Goal: Task Accomplishment & Management: Use online tool/utility

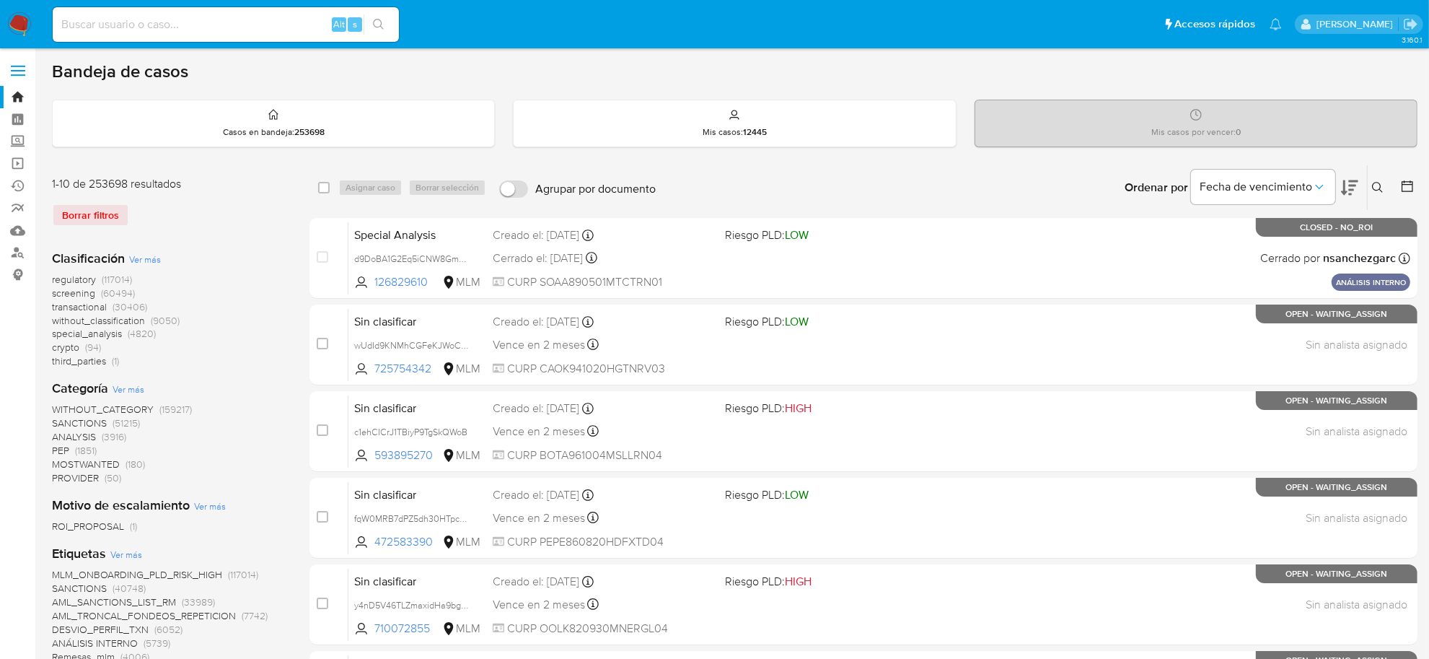
click at [92, 217] on div "Borrar filtros" at bounding box center [167, 214] width 231 height 23
click at [20, 22] on img at bounding box center [19, 24] width 25 height 25
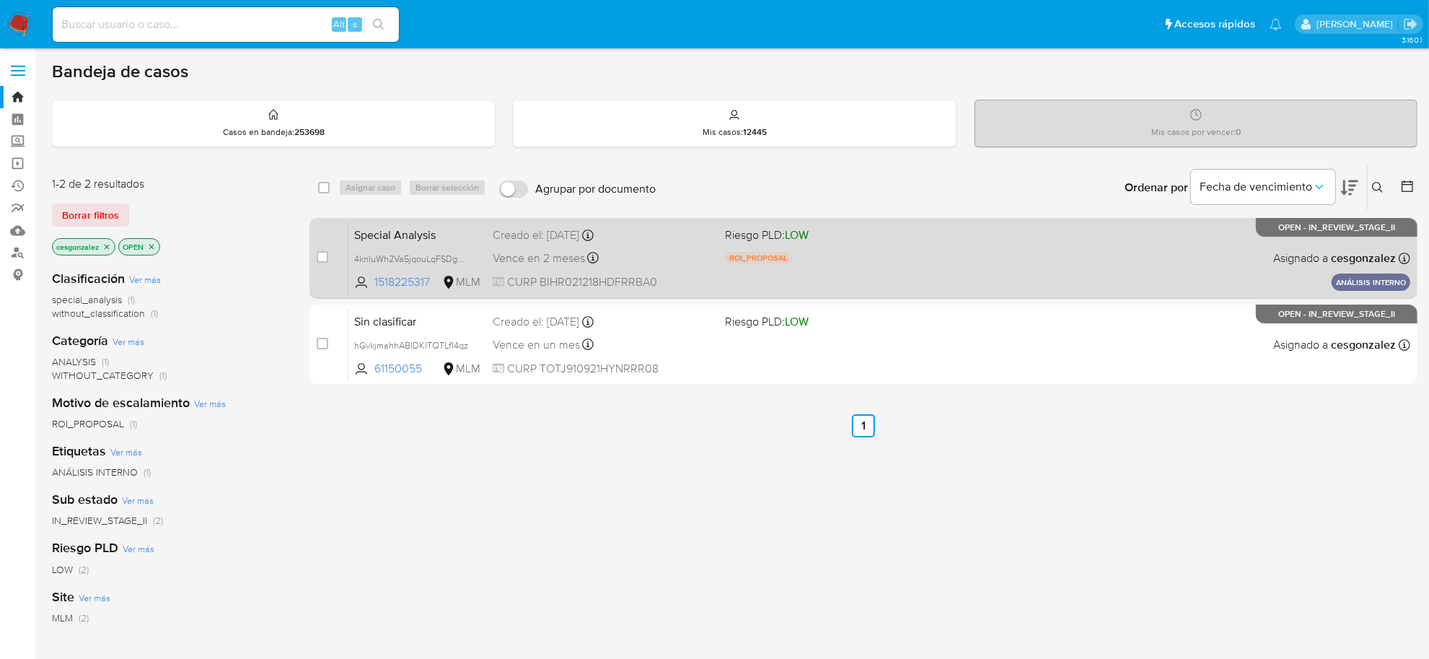
click at [532, 278] on span "CURP BIHR021218HDFRRBA0" at bounding box center [603, 282] width 221 height 16
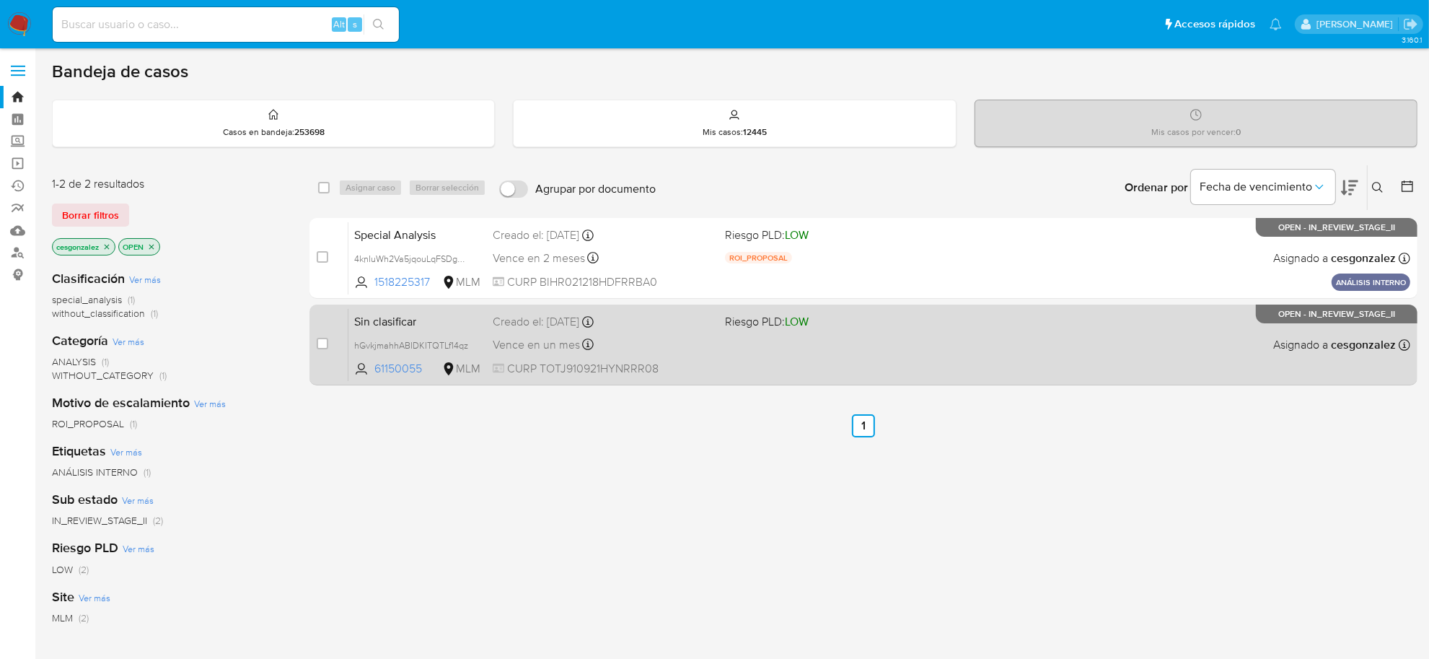
click at [651, 357] on div "Sin clasificar hGvkjmahhABIDKITQTLf14qz 61150055 MLM Riesgo PLD: LOW Creado el:…" at bounding box center [880, 344] width 1062 height 73
click at [557, 357] on div "Sin clasificar hGvkjmahhABIDKITQTLf14qz 61150055 MLM Riesgo PLD: LOW Creado el:…" at bounding box center [880, 344] width 1062 height 73
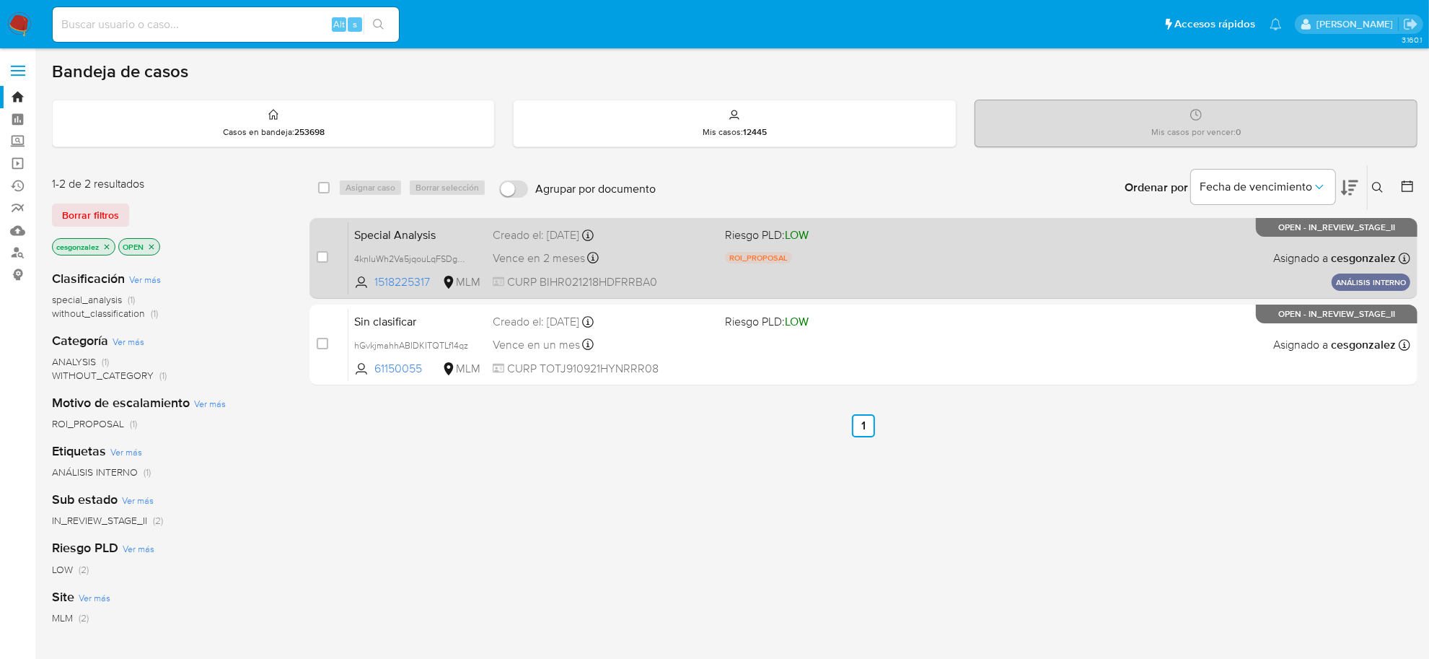
click at [566, 258] on span "Vence en 2 meses" at bounding box center [539, 258] width 92 height 16
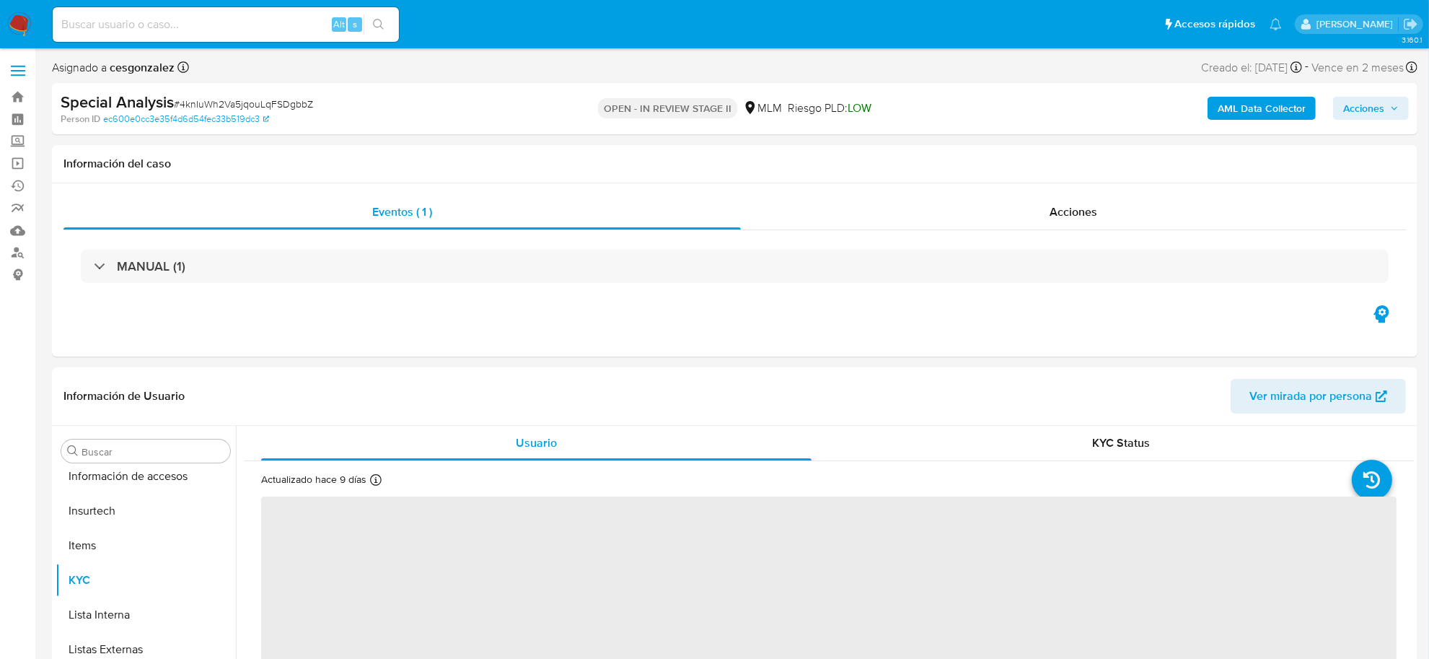
scroll to position [678, 0]
select select "10"
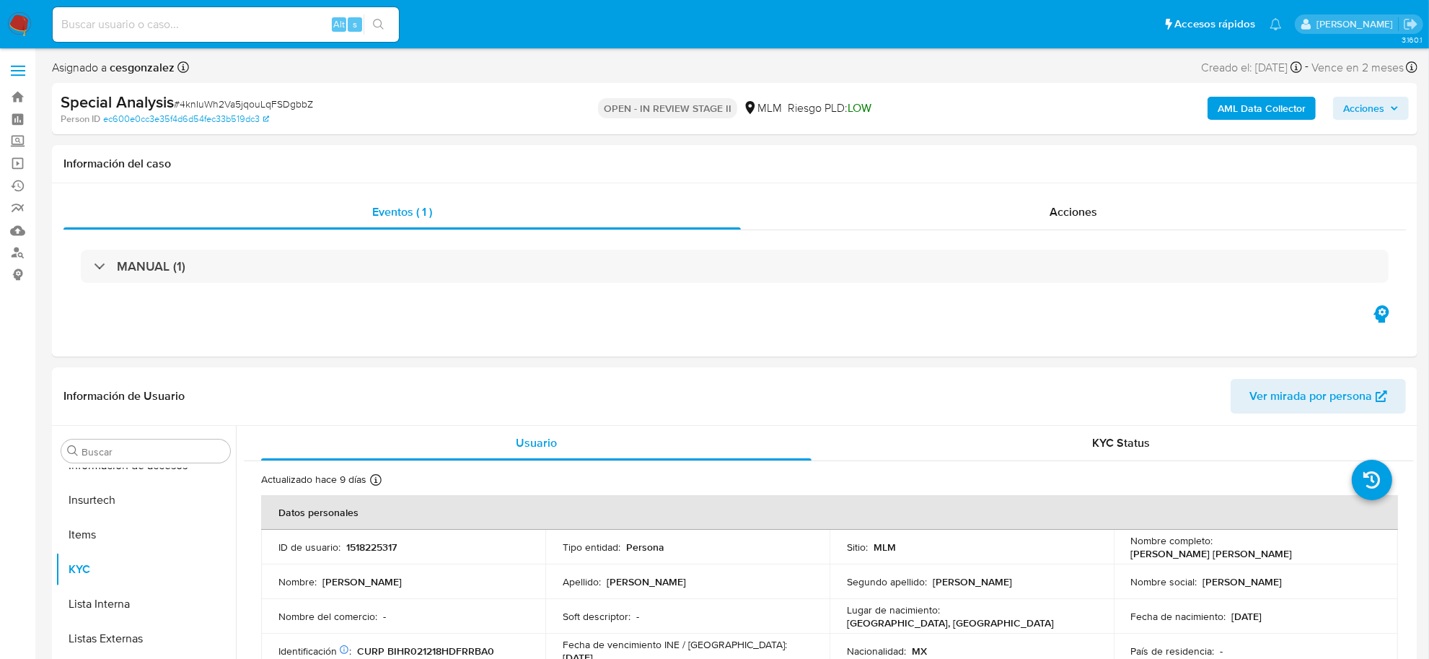
click at [1287, 105] on b "AML Data Collector" at bounding box center [1262, 108] width 88 height 23
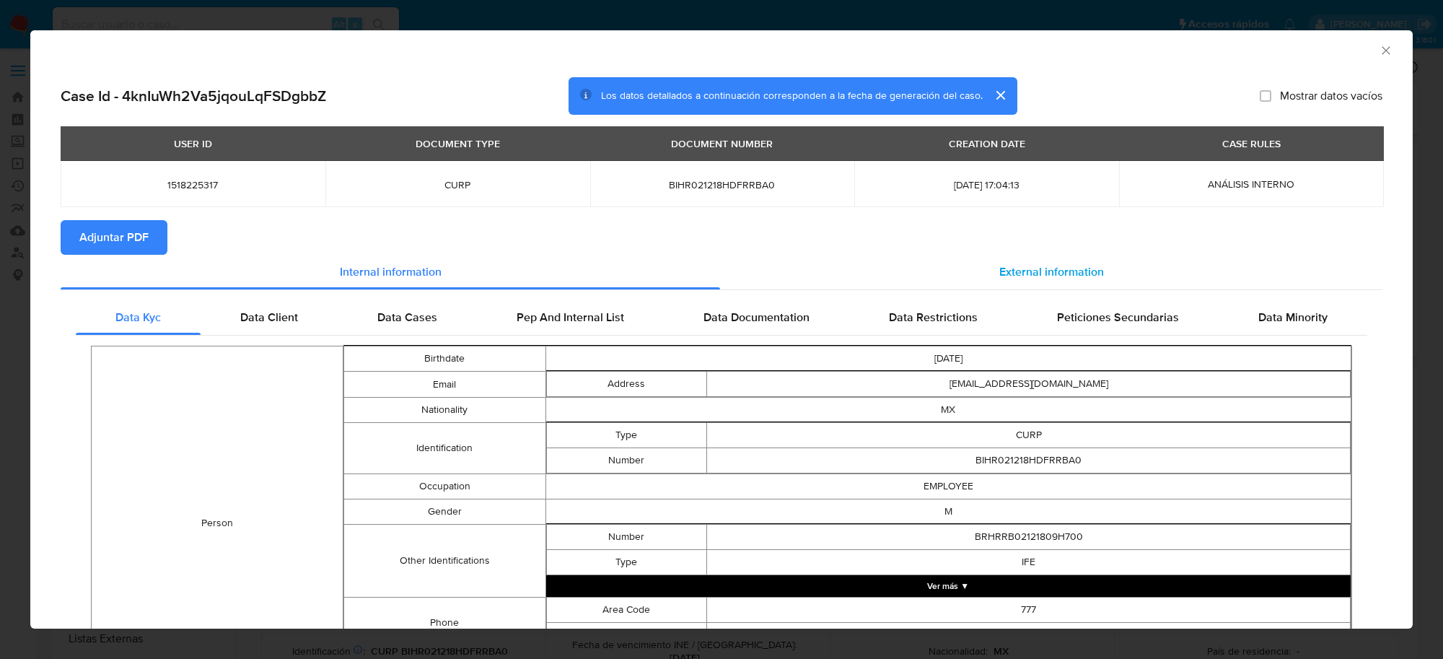
click at [1025, 276] on span "External information" at bounding box center [1051, 271] width 105 height 17
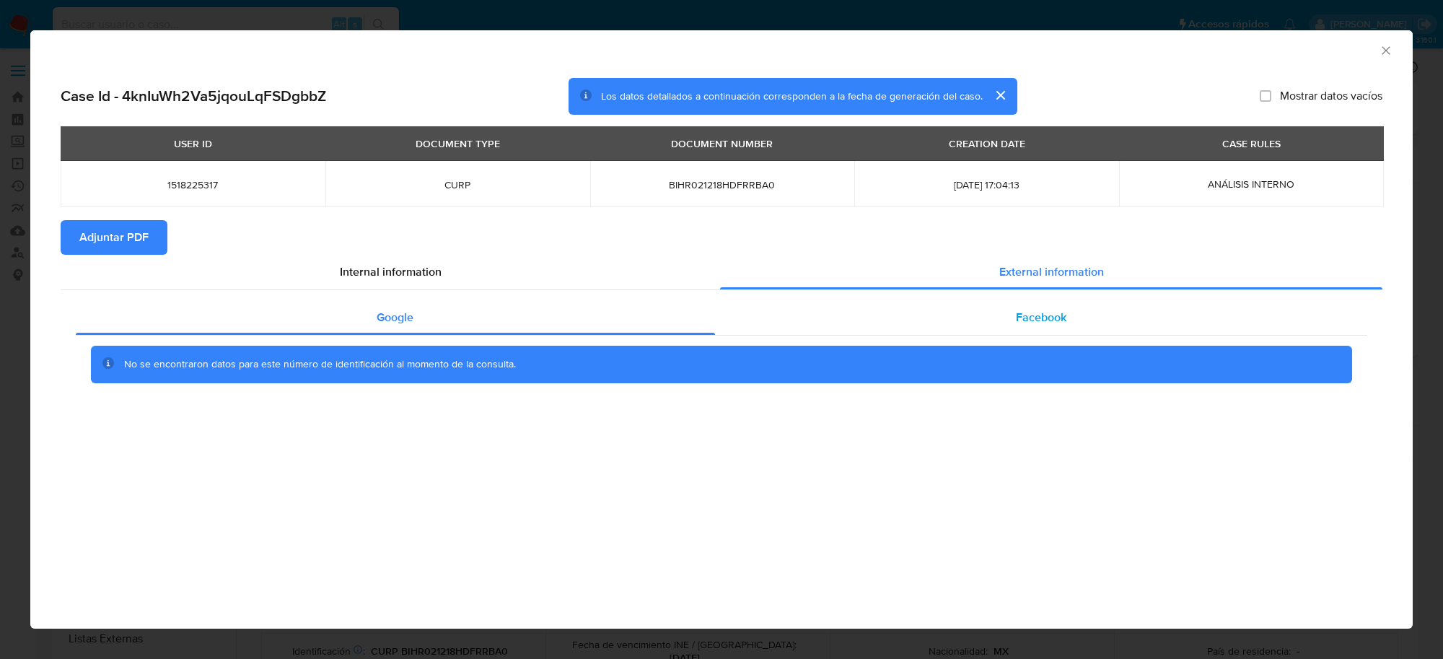
click at [1054, 323] on span "Facebook" at bounding box center [1041, 317] width 51 height 17
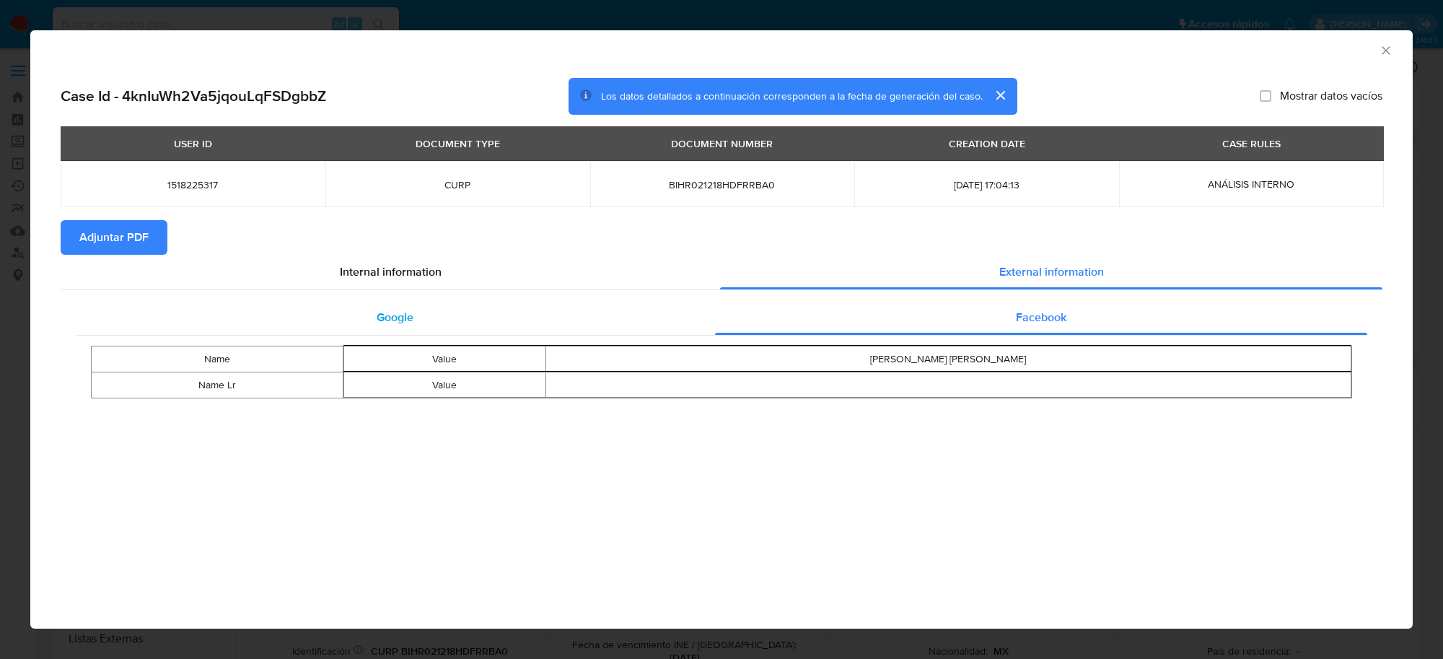
click at [372, 314] on div "Google" at bounding box center [395, 317] width 639 height 35
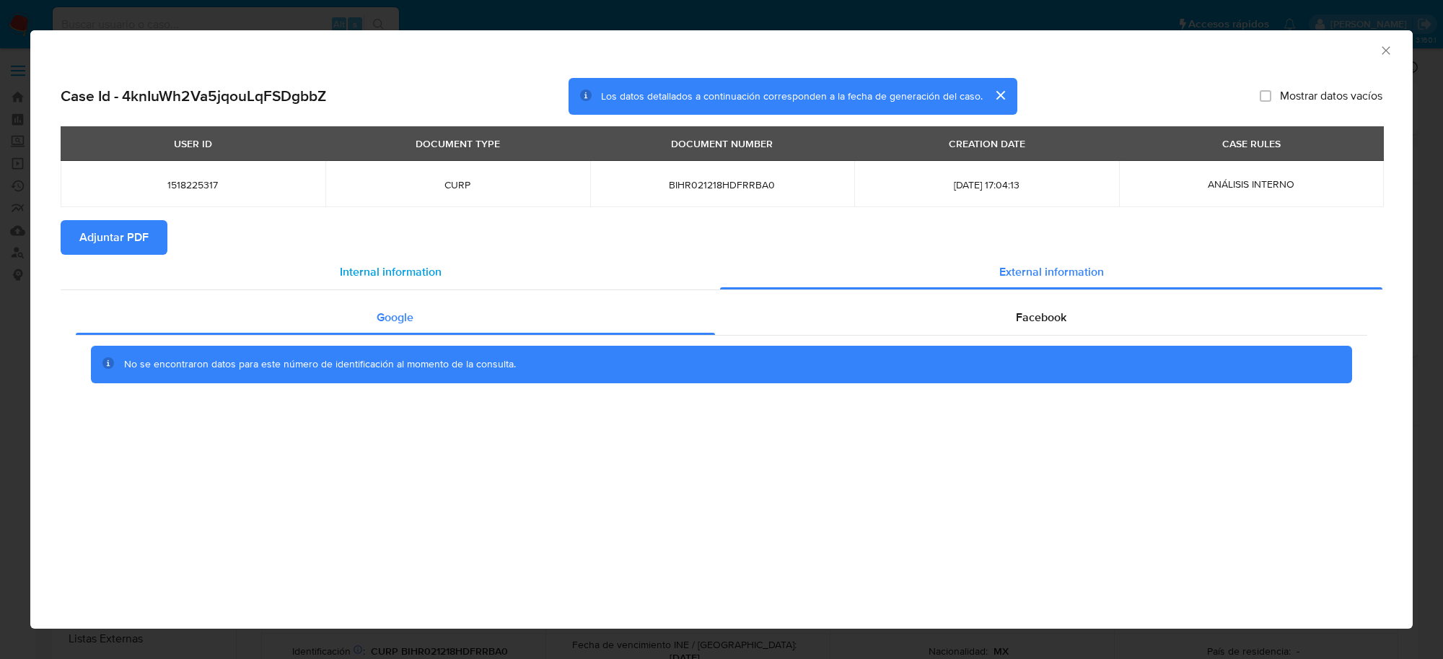
click at [421, 268] on span "Internal information" at bounding box center [391, 271] width 102 height 17
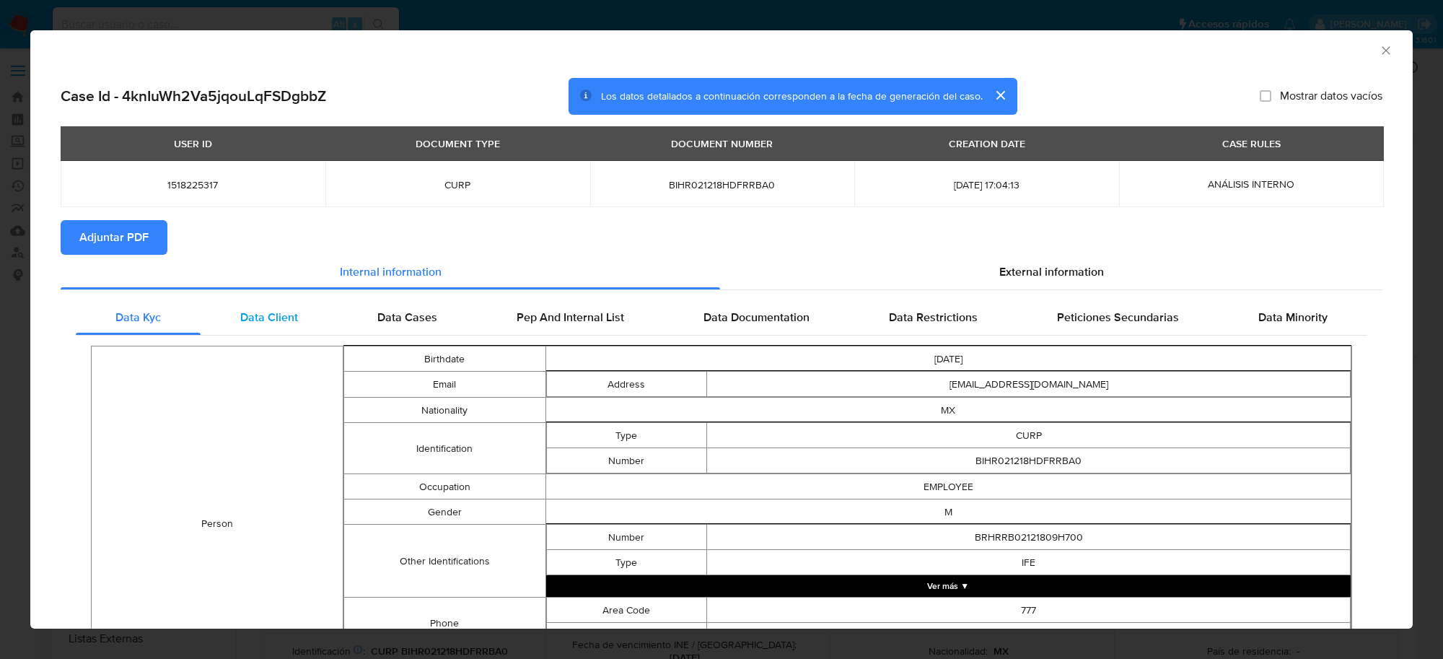
click at [269, 318] on span "Data Client" at bounding box center [269, 317] width 58 height 17
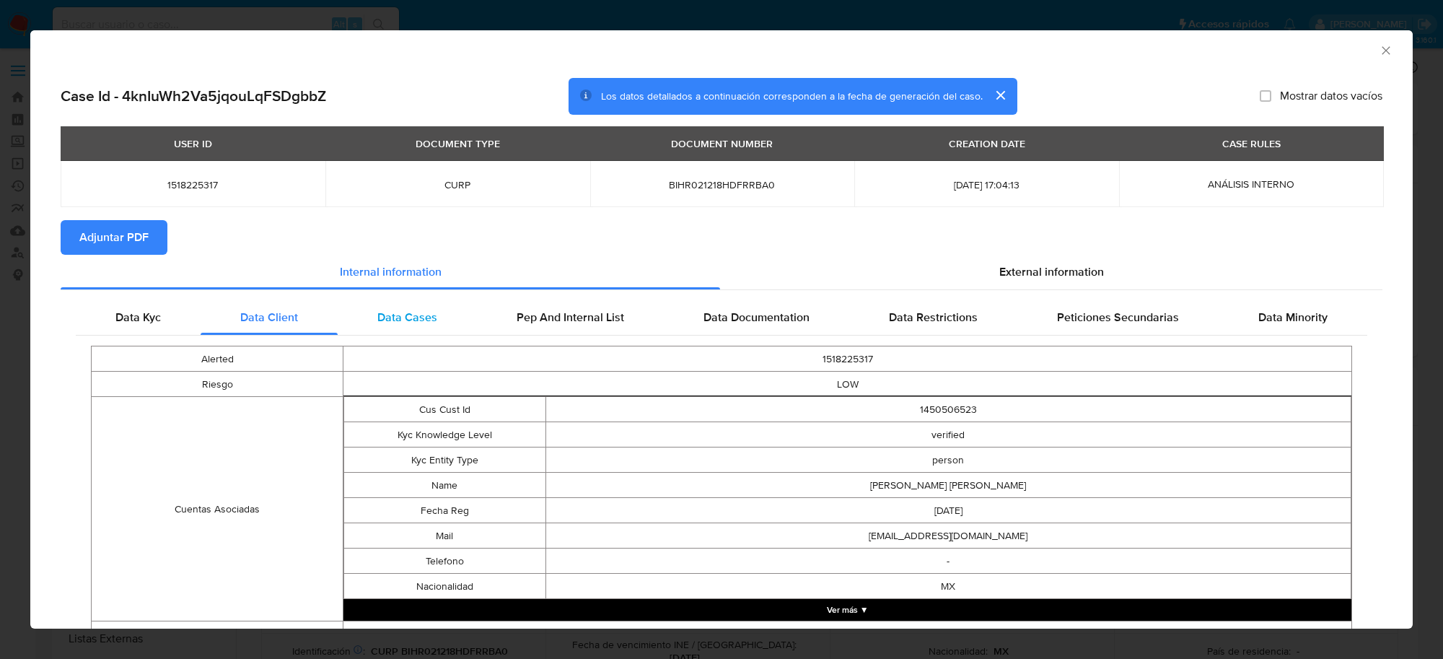
click at [424, 317] on span "Data Cases" at bounding box center [407, 317] width 60 height 17
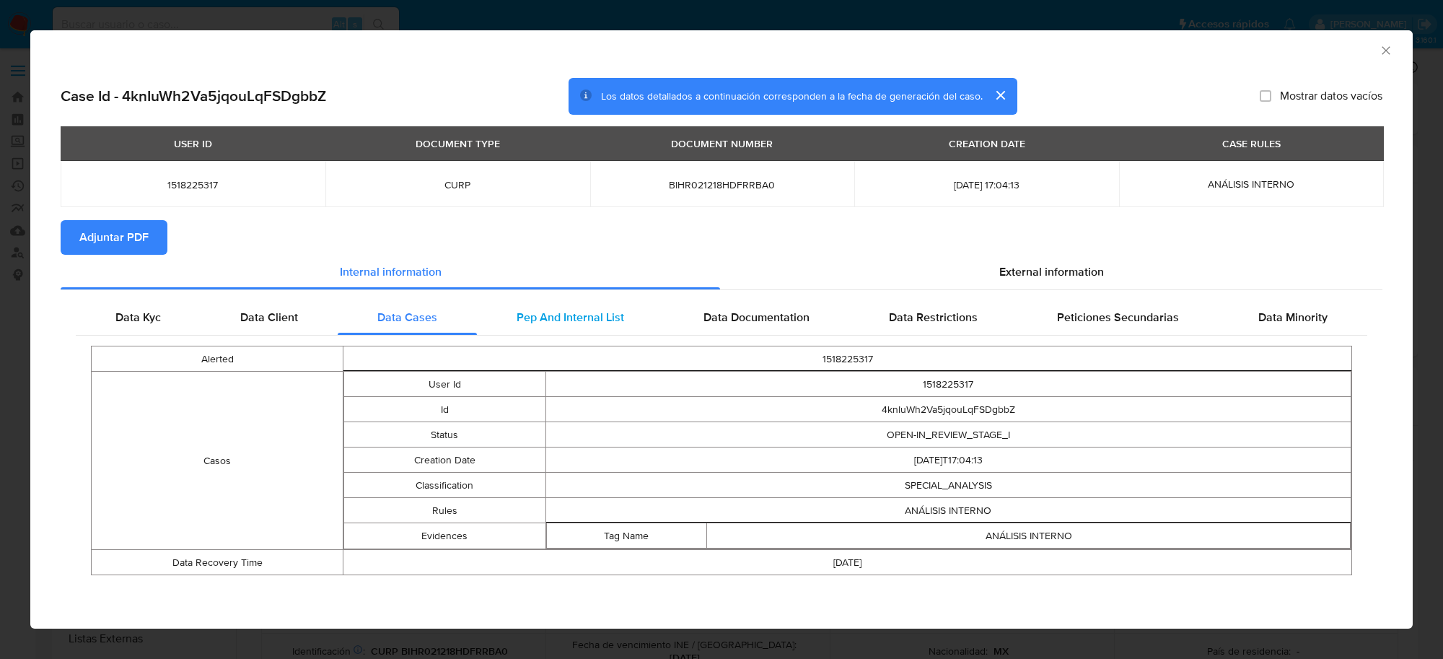
click at [594, 318] on span "Pep And Internal List" at bounding box center [571, 317] width 108 height 17
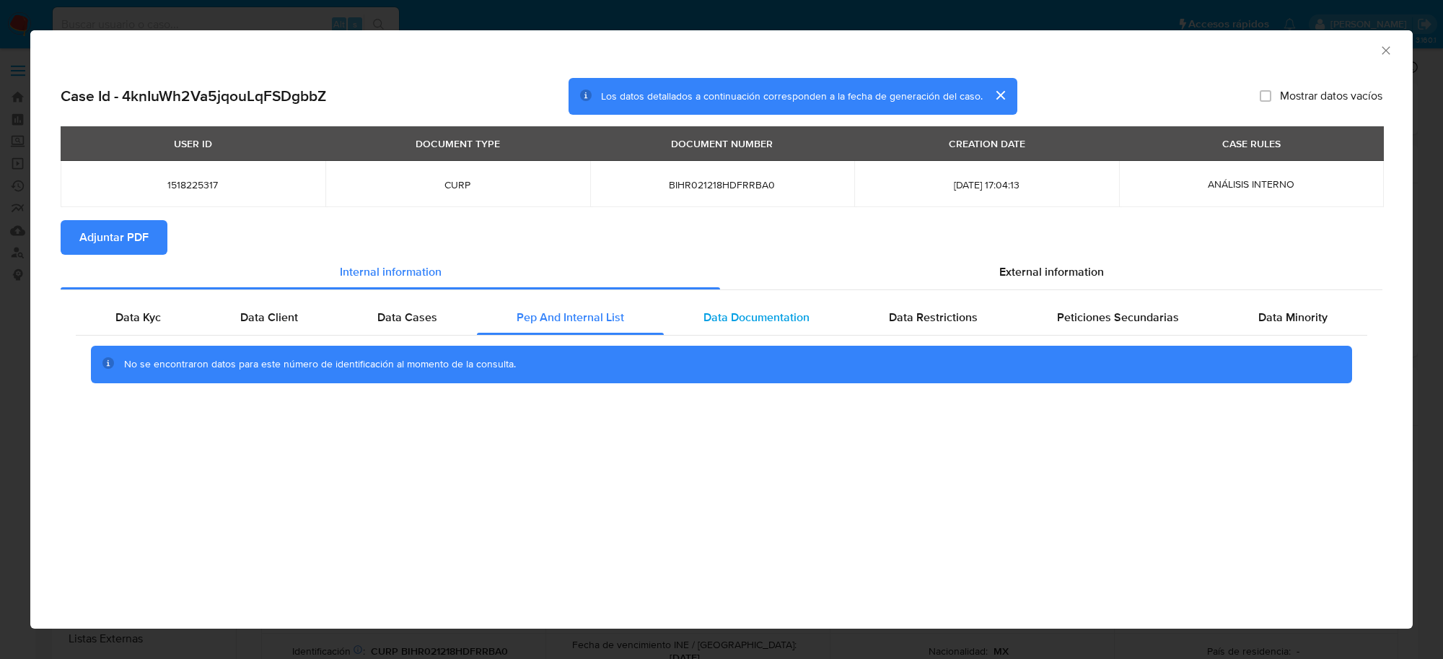
click at [773, 317] on span "Data Documentation" at bounding box center [757, 317] width 106 height 17
click at [950, 321] on span "Data Restrictions" at bounding box center [933, 317] width 89 height 17
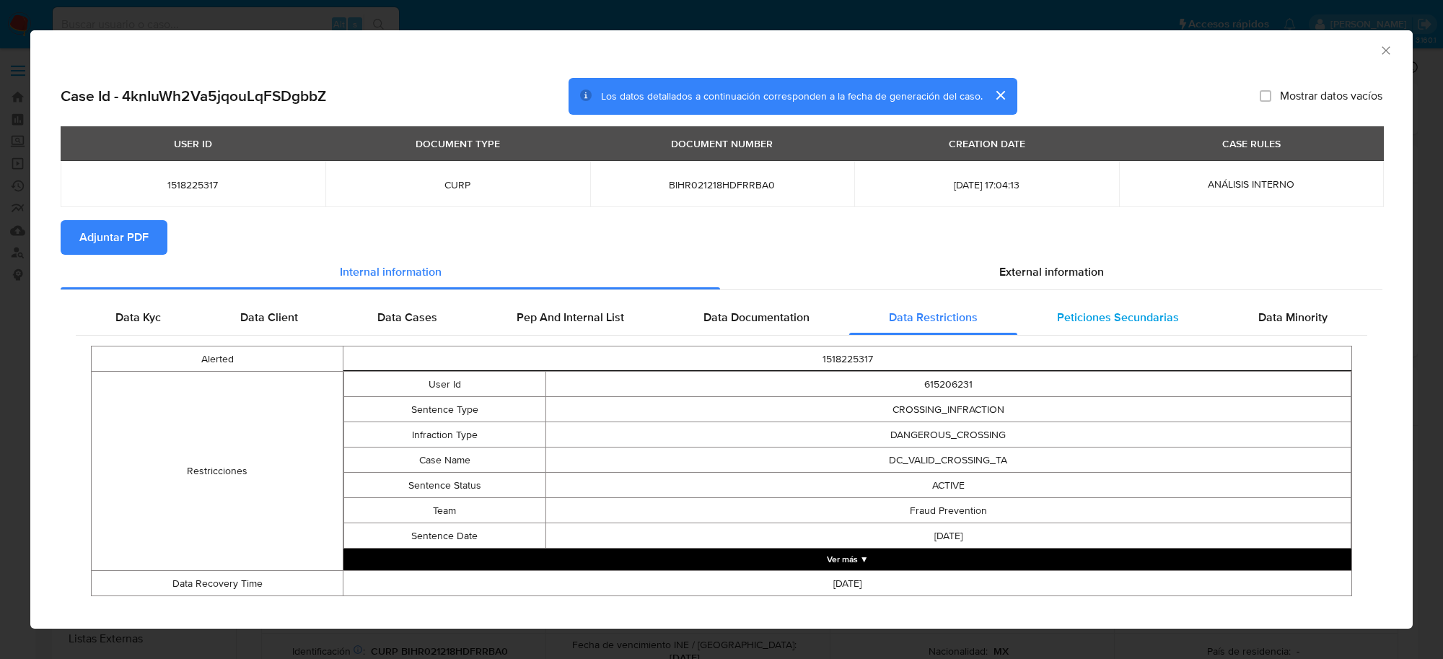
click at [1095, 320] on span "Peticiones Secundarias" at bounding box center [1118, 317] width 122 height 17
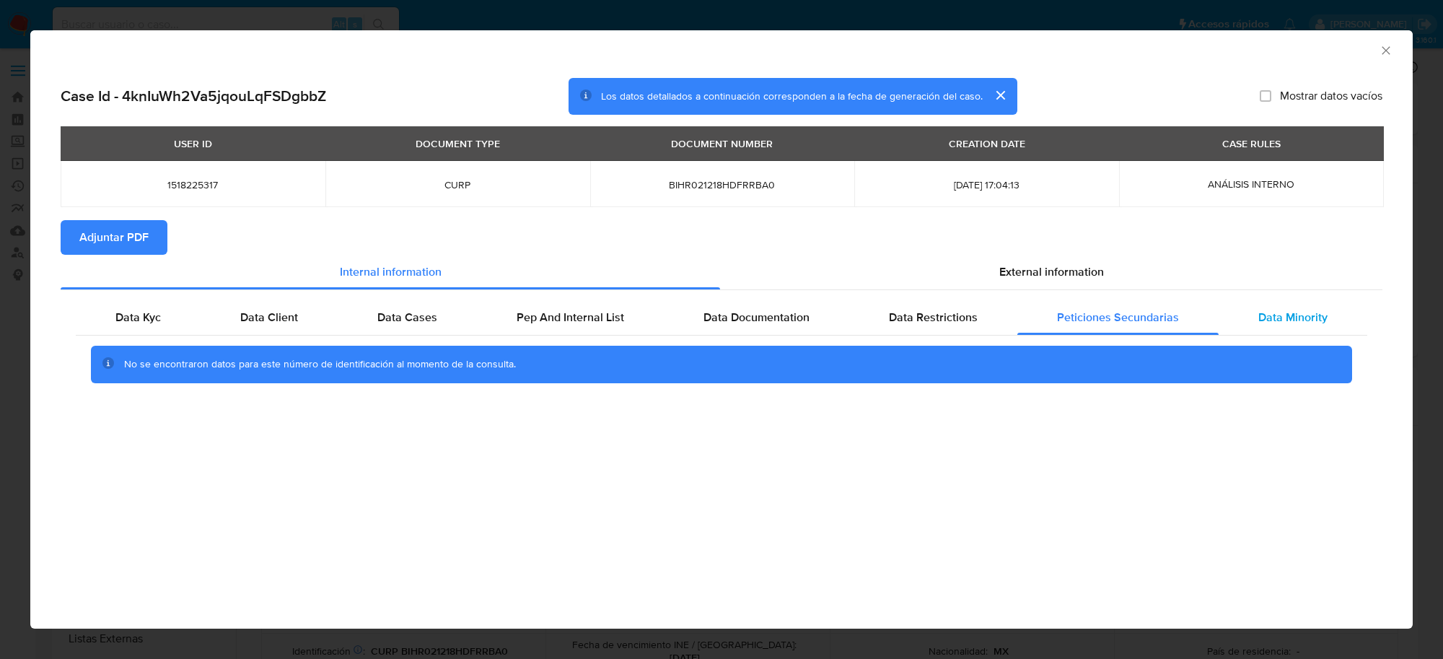
click at [1310, 309] on span "Data Minority" at bounding box center [1292, 317] width 69 height 17
click at [123, 315] on span "Data Kyc" at bounding box center [137, 317] width 45 height 17
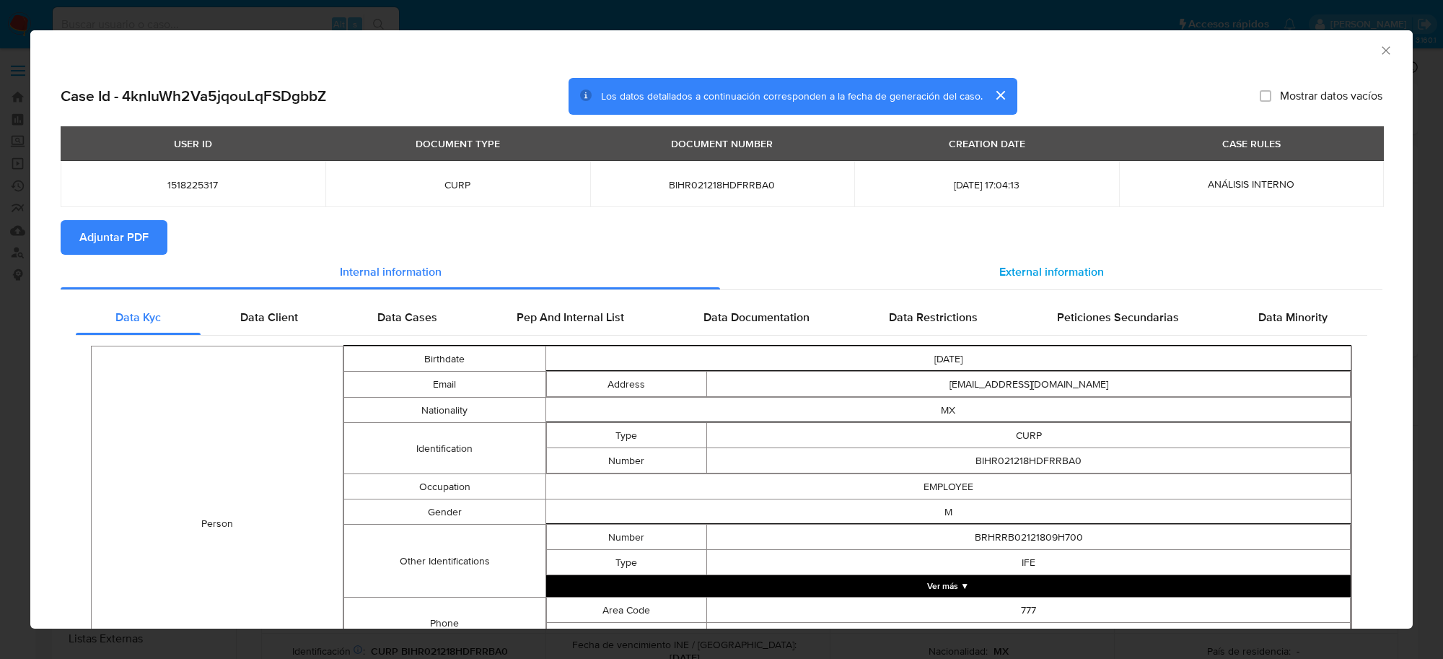
click at [1086, 272] on span "External information" at bounding box center [1051, 271] width 105 height 17
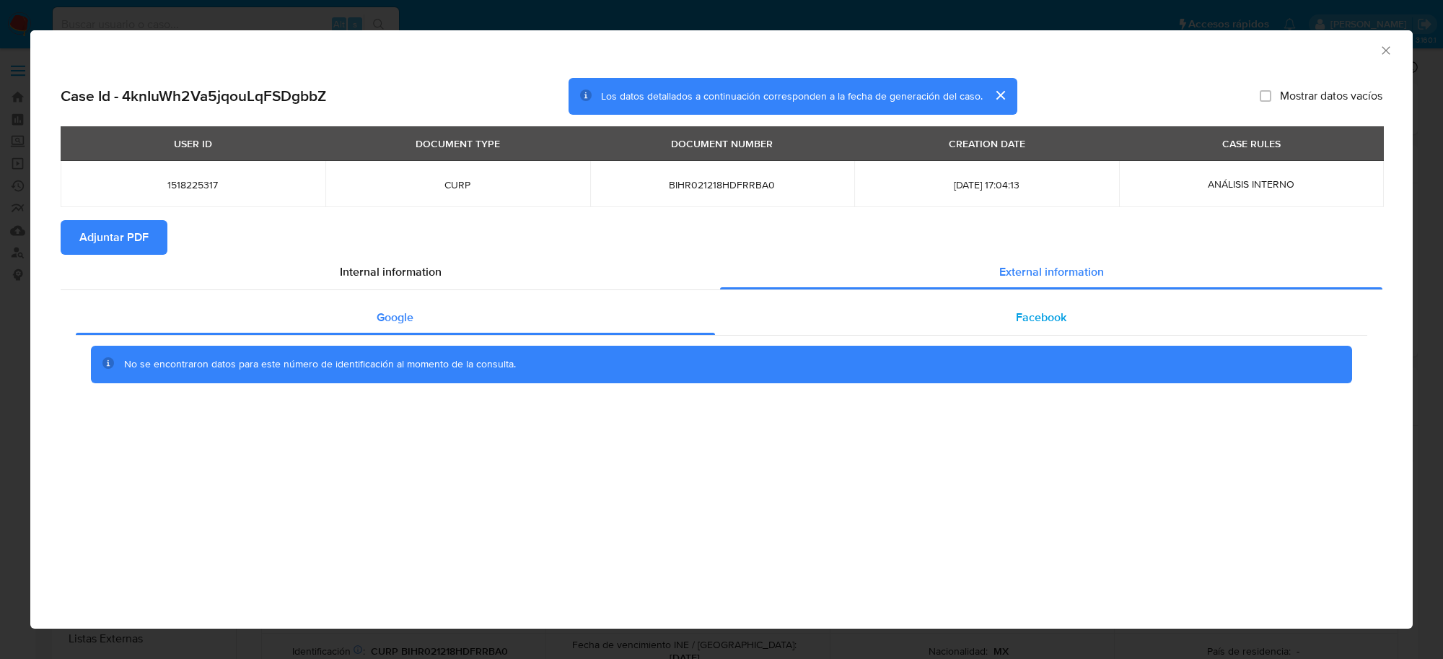
click at [1009, 317] on div "Facebook" at bounding box center [1041, 317] width 653 height 35
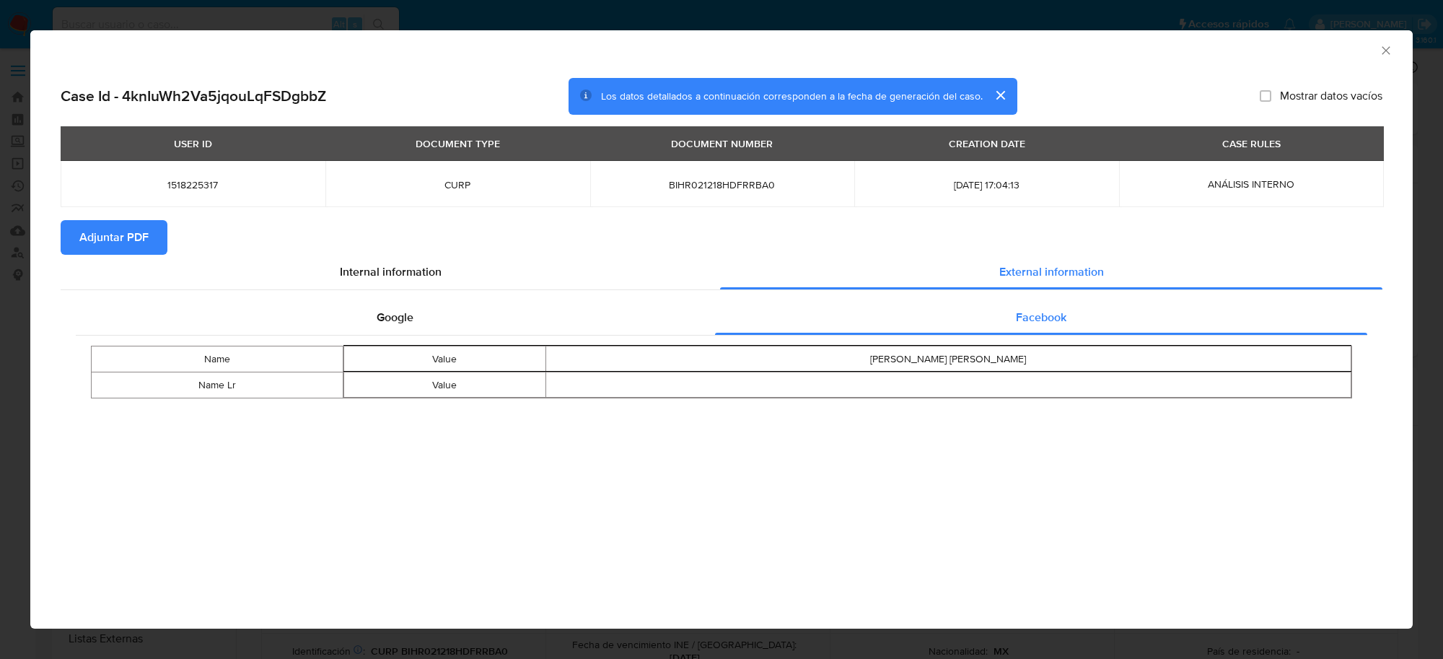
click at [1385, 45] on icon "Cerrar ventana" at bounding box center [1386, 50] width 14 height 14
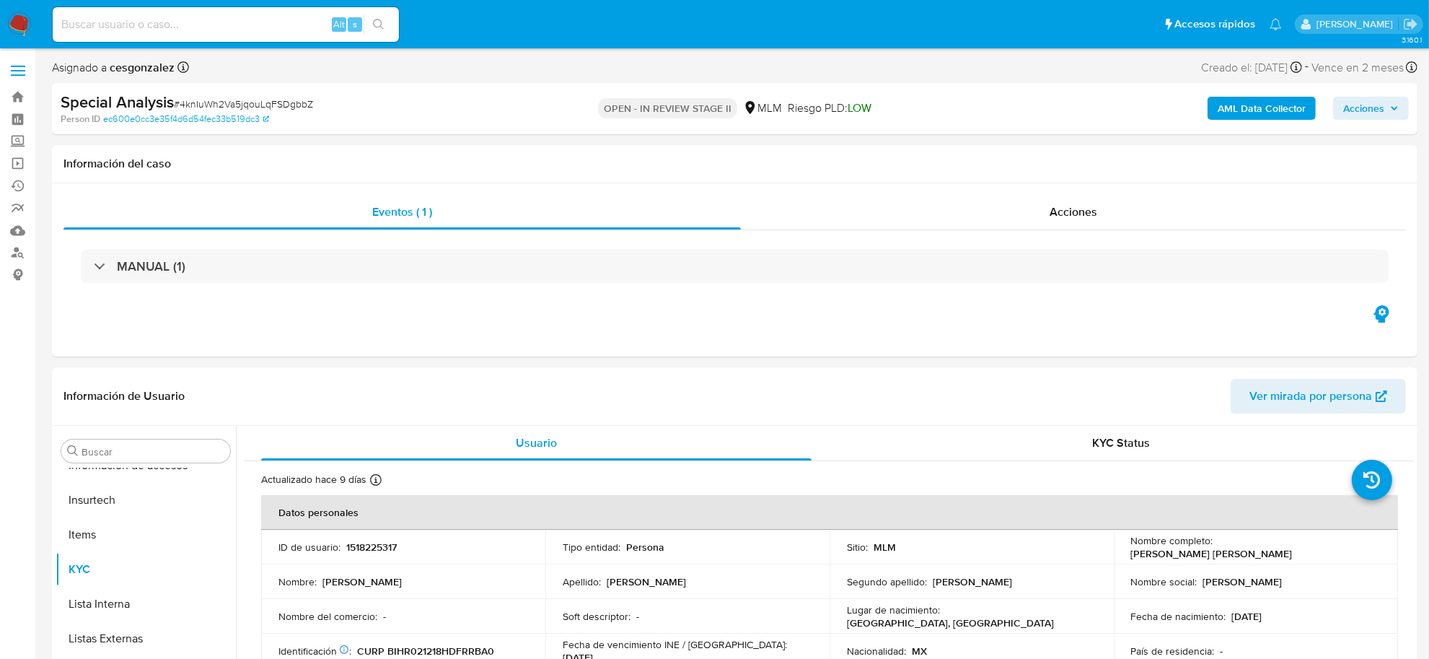
click at [1386, 113] on span "Acciones" at bounding box center [1372, 108] width 56 height 20
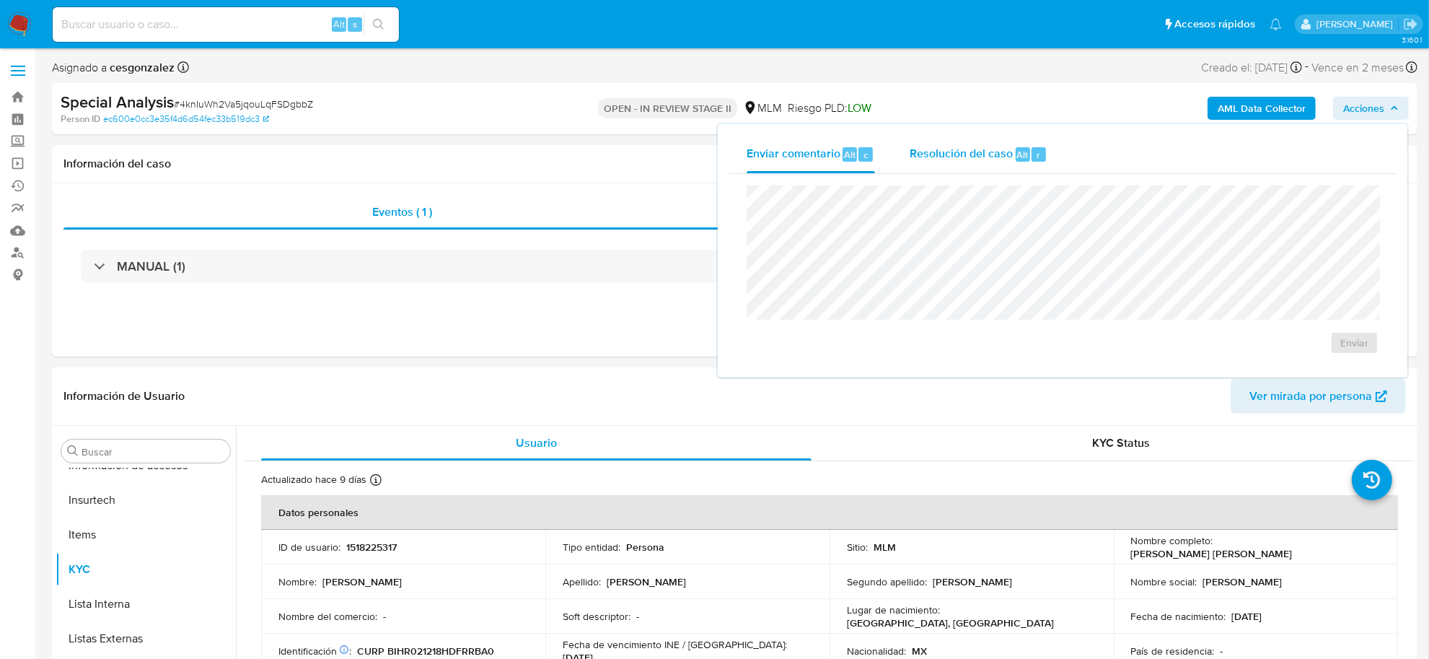
click at [981, 152] on span "Resolución del caso" at bounding box center [961, 154] width 103 height 17
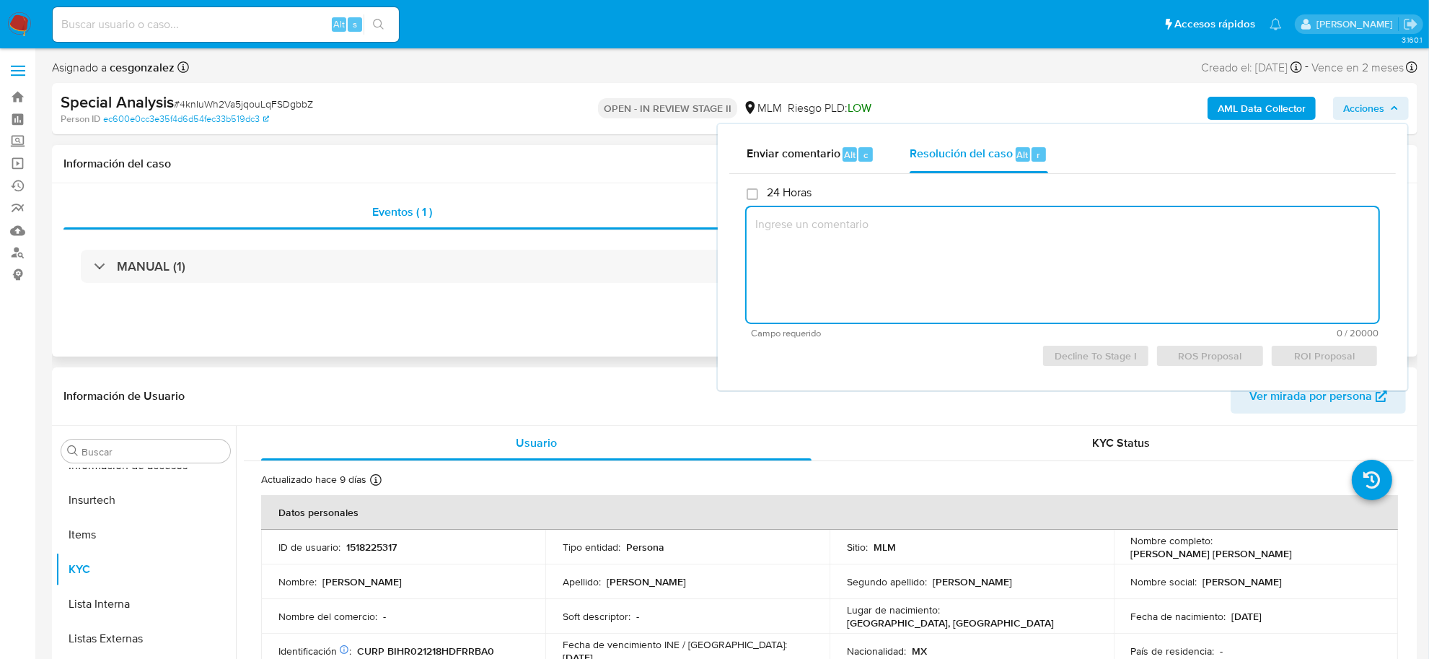
click at [594, 192] on div "Eventos ( 1 ) Acciones MANUAL (1)" at bounding box center [735, 269] width 1366 height 173
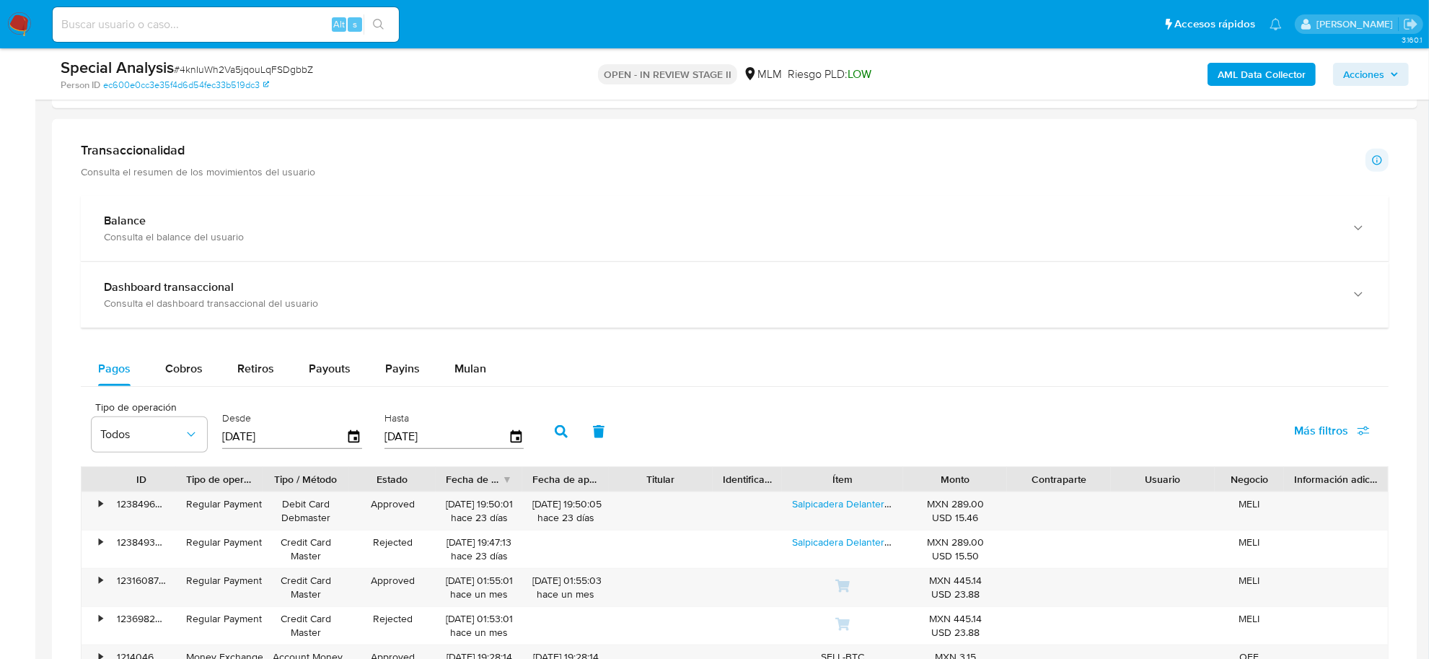
scroll to position [1082, 0]
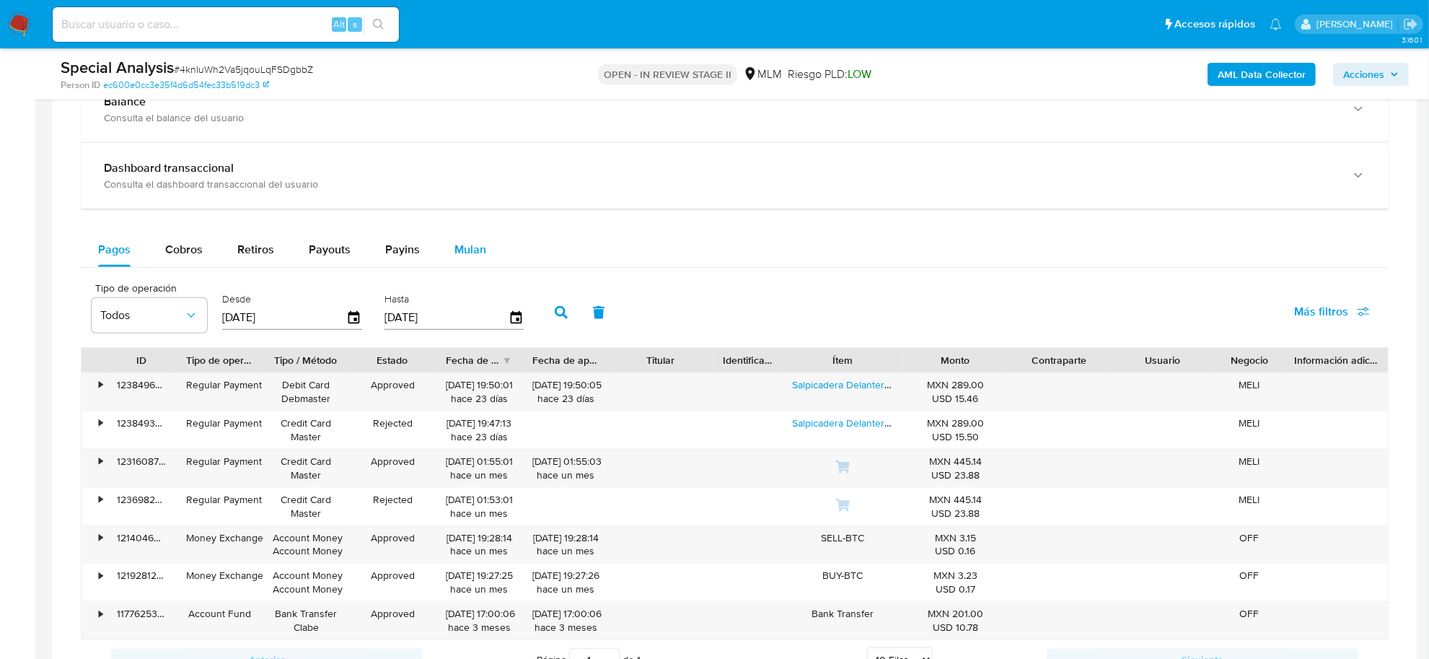
click at [467, 258] on span "Mulan" at bounding box center [471, 249] width 32 height 17
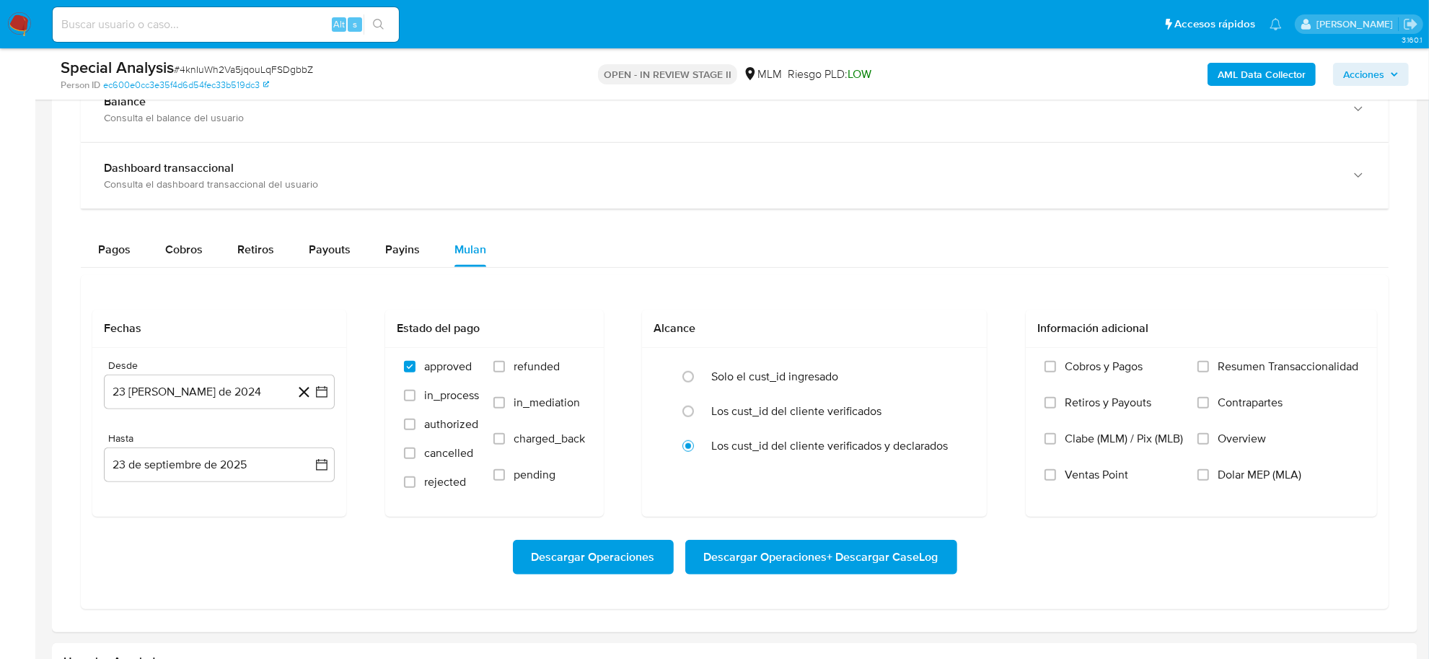
click at [207, 12] on div "Alt s" at bounding box center [226, 24] width 346 height 35
click at [209, 20] on input at bounding box center [226, 24] width 346 height 19
paste input "577959004"
type input "577959004"
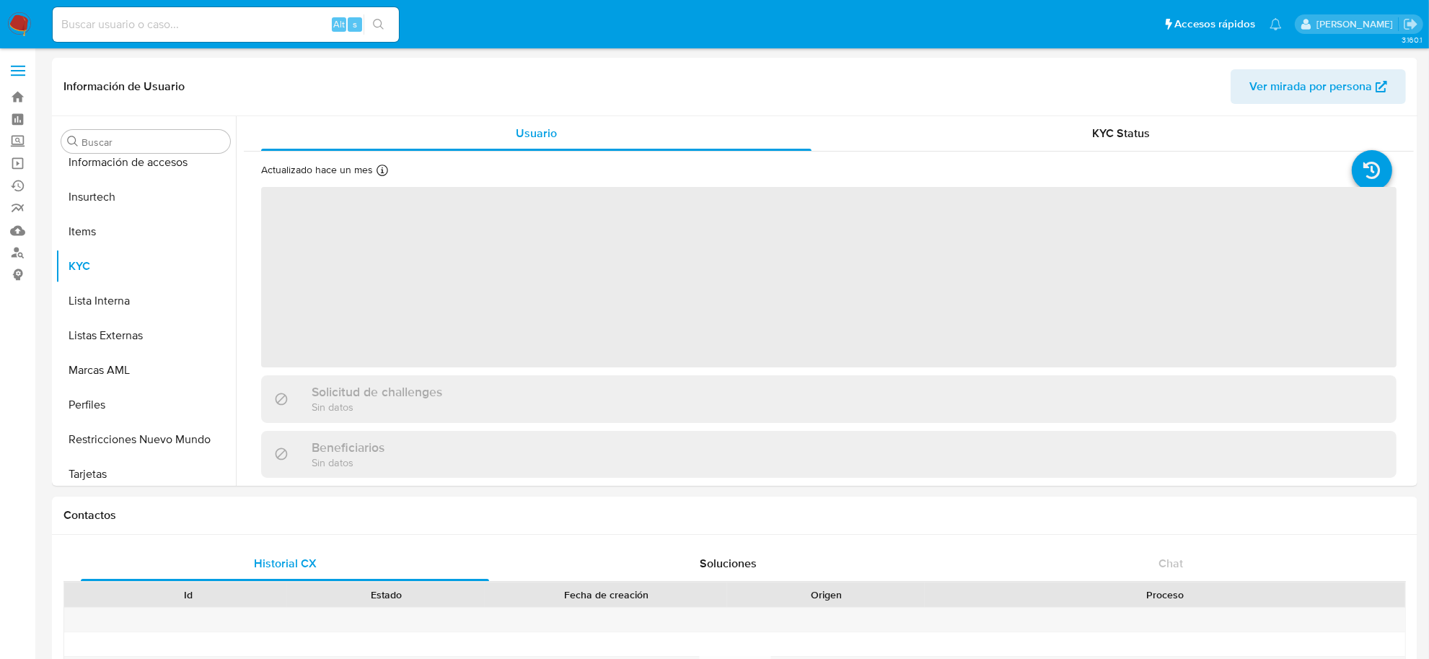
scroll to position [678, 0]
select select "10"
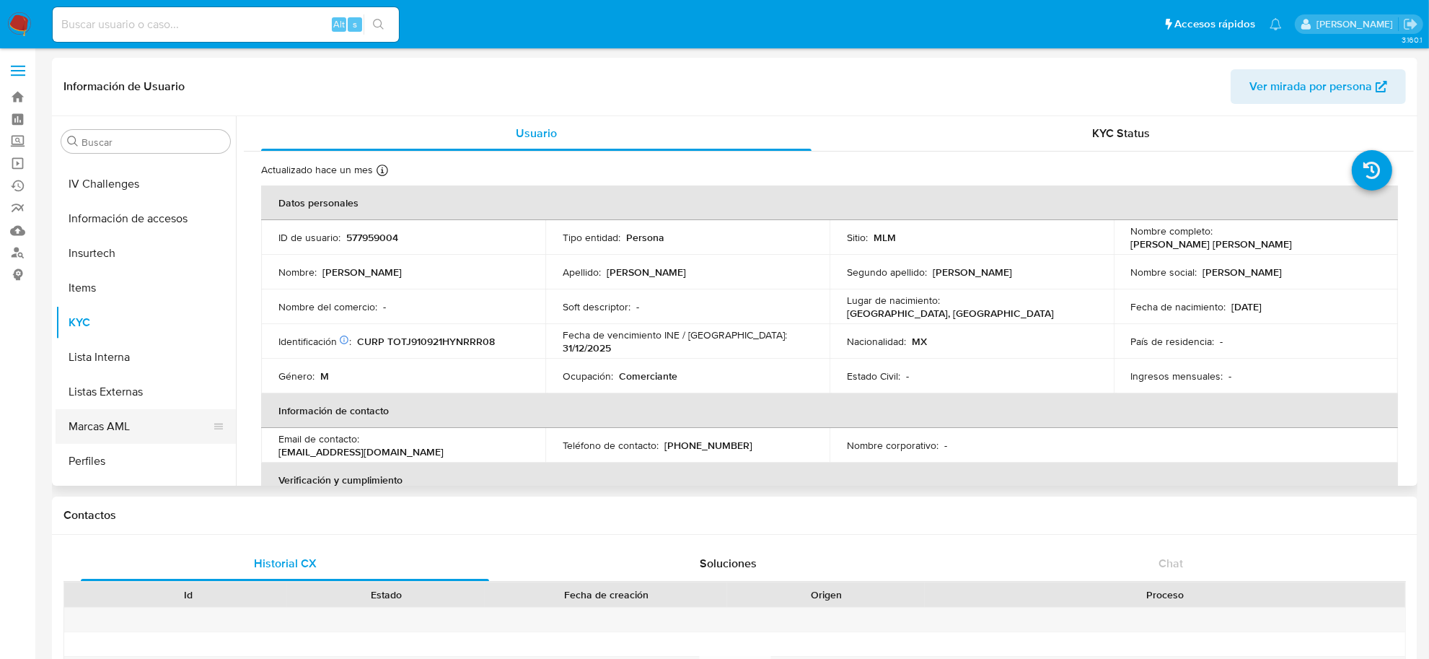
scroll to position [498, 0]
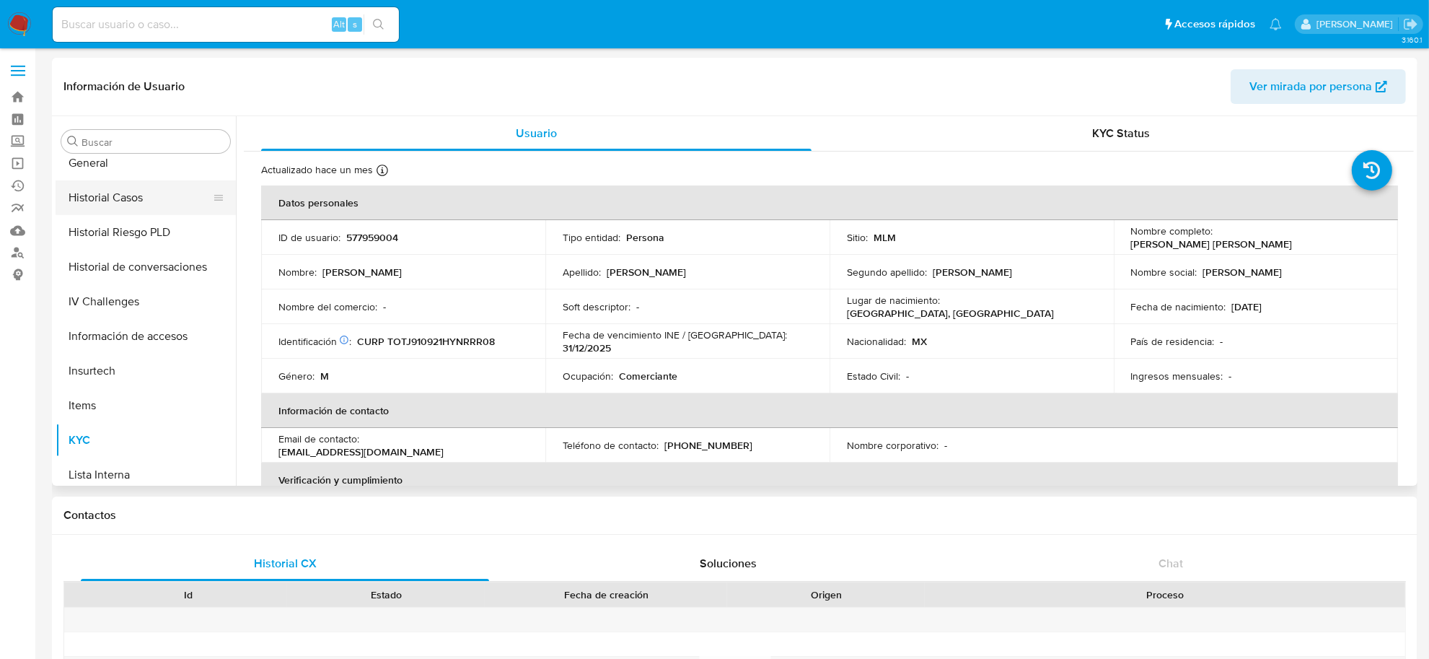
click at [115, 211] on button "Historial Casos" at bounding box center [140, 197] width 169 height 35
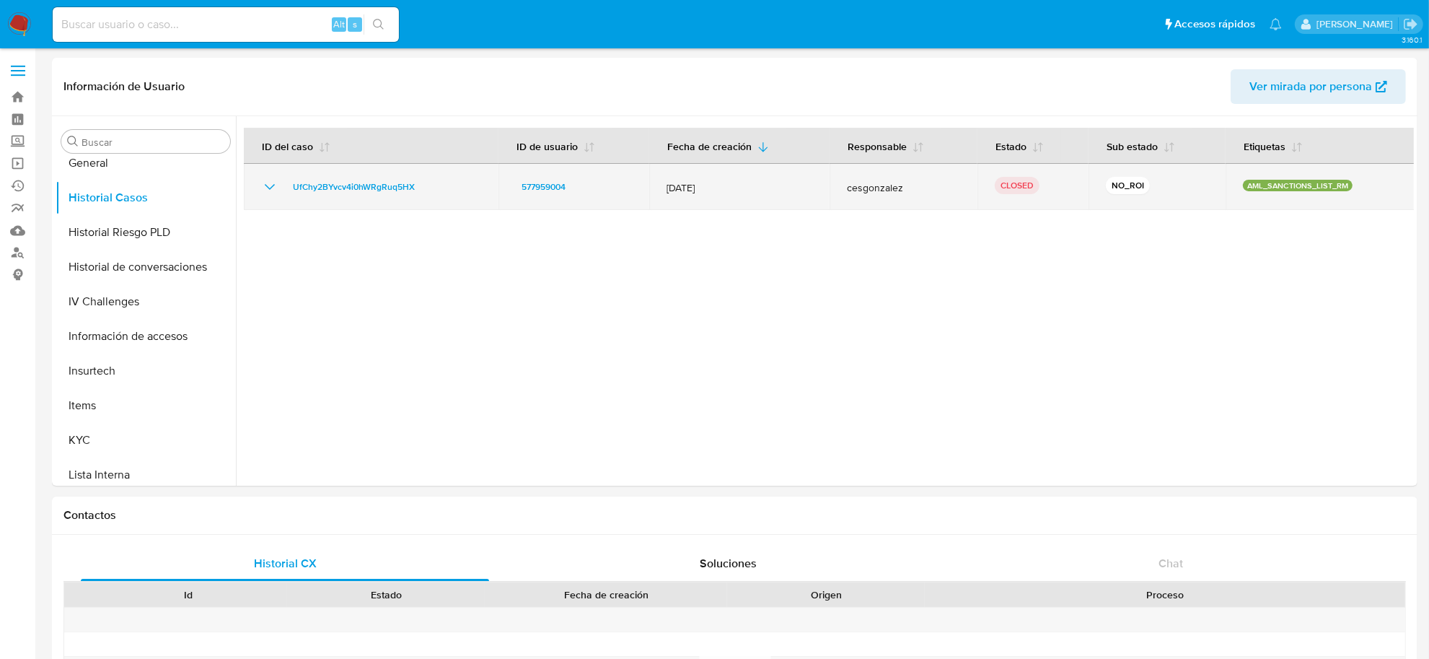
click at [266, 183] on icon "Mostrar/Ocultar" at bounding box center [269, 186] width 17 height 17
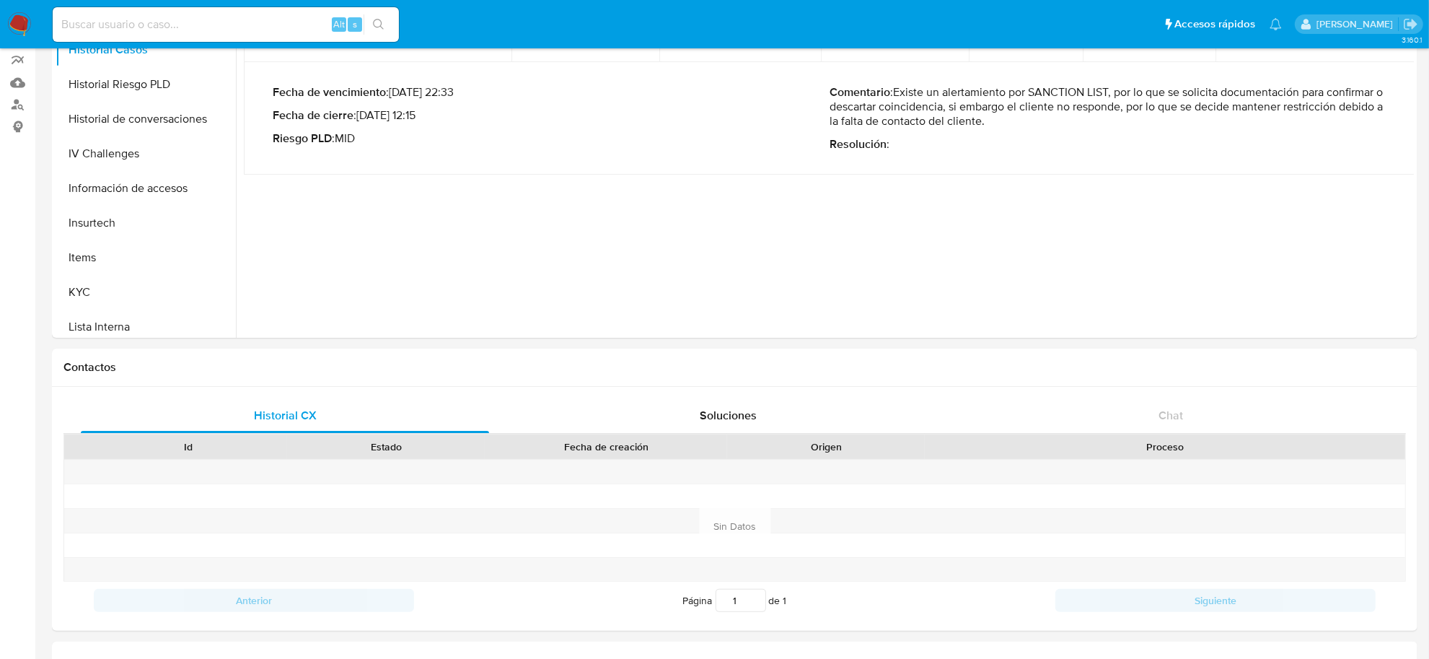
scroll to position [90, 0]
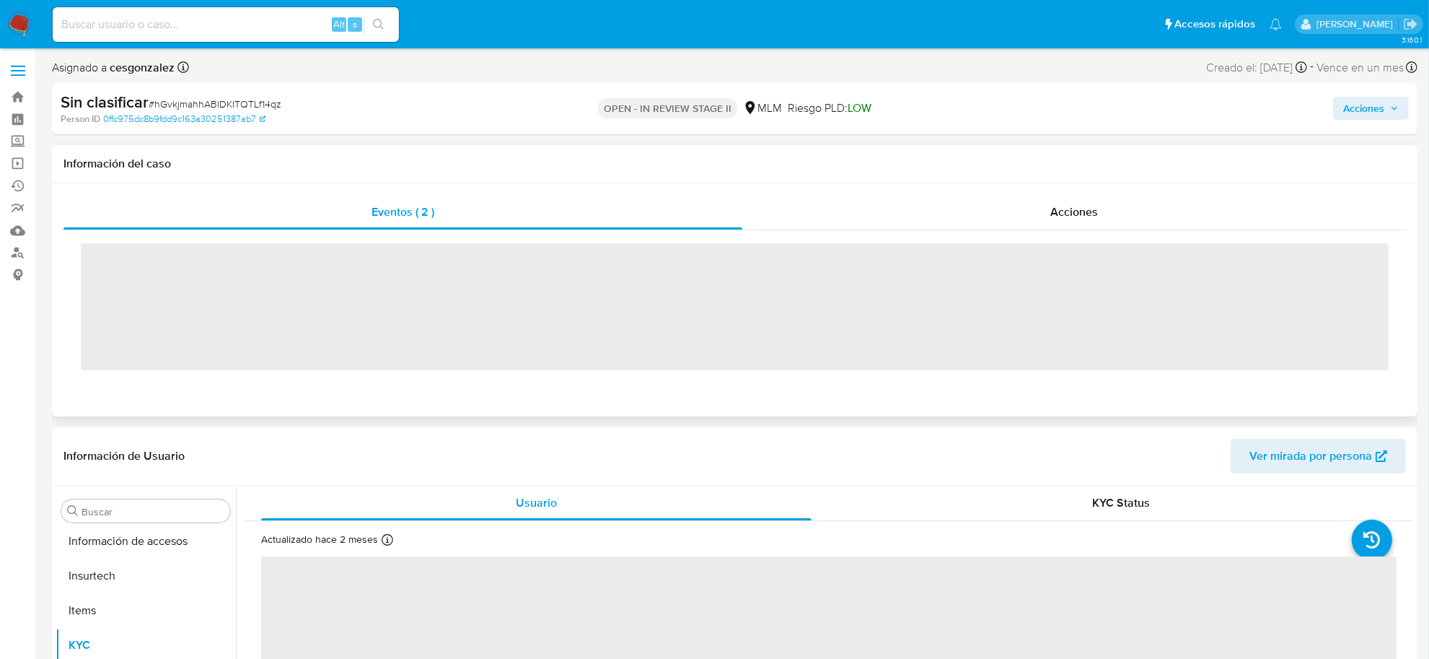
scroll to position [678, 0]
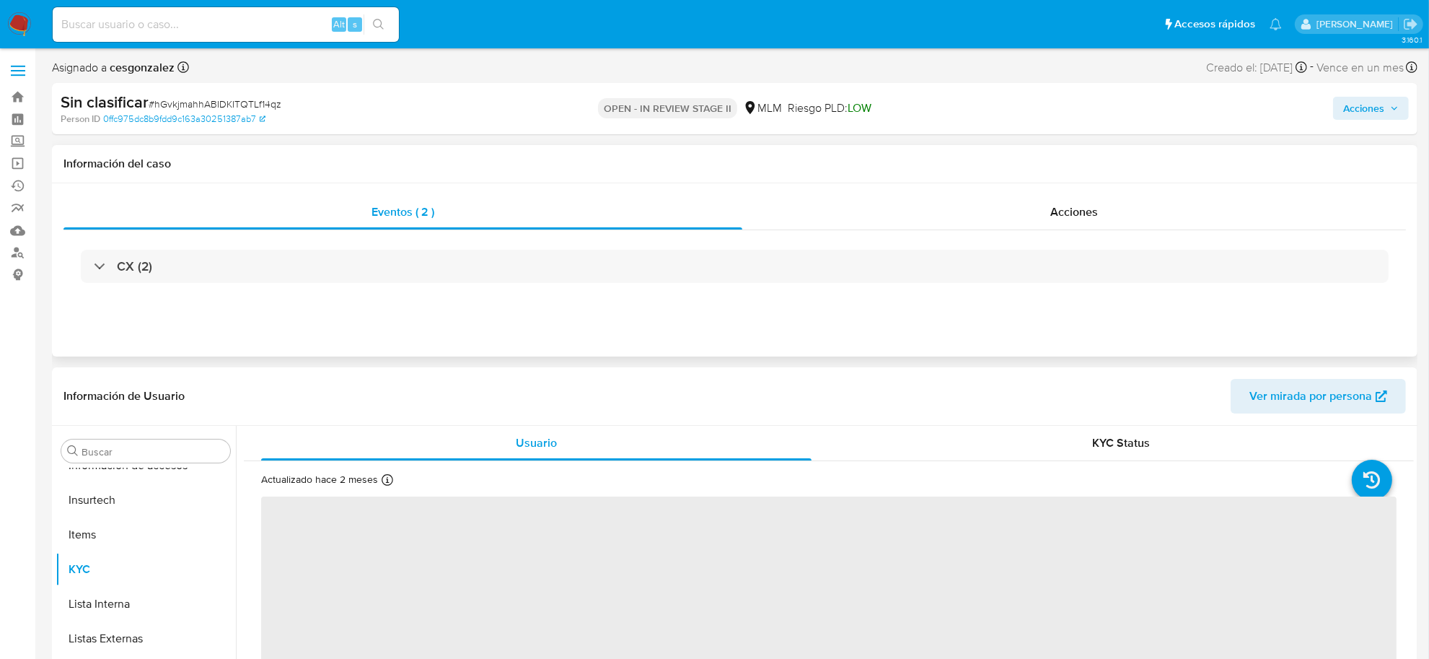
select select "10"
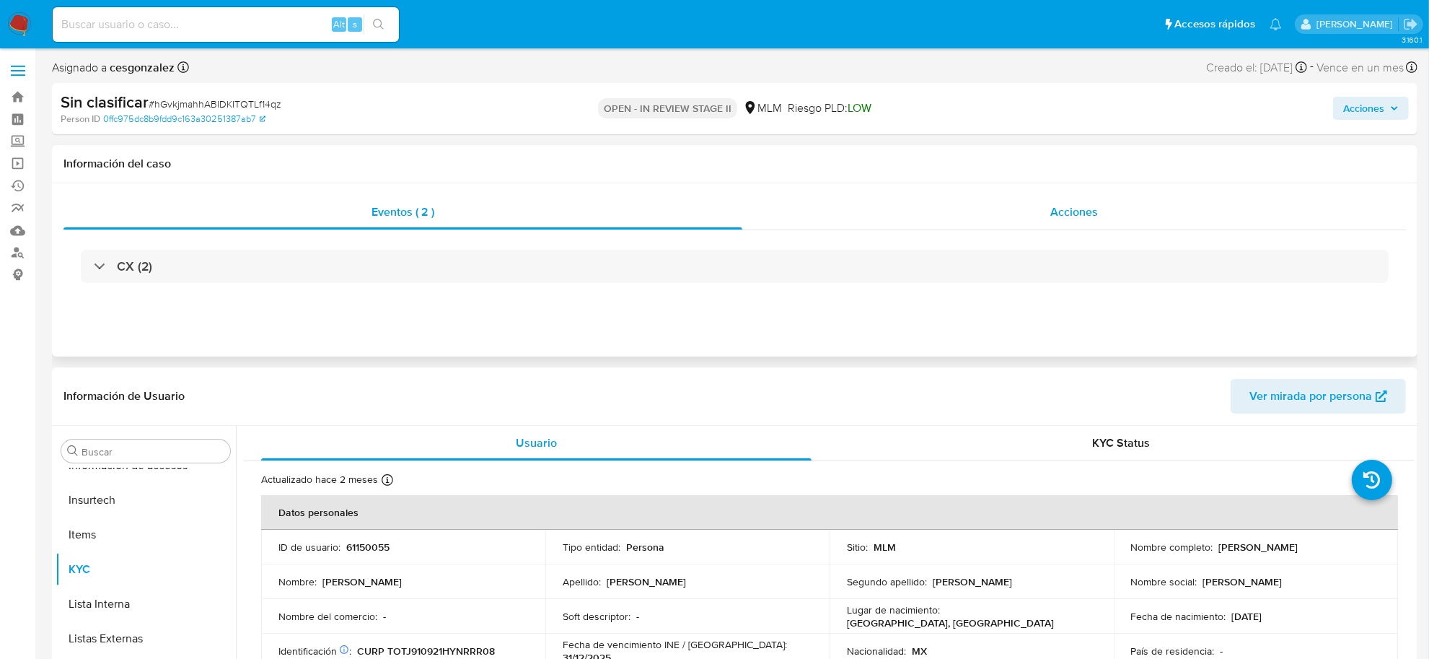
click at [1076, 196] on div "Acciones" at bounding box center [1075, 212] width 664 height 35
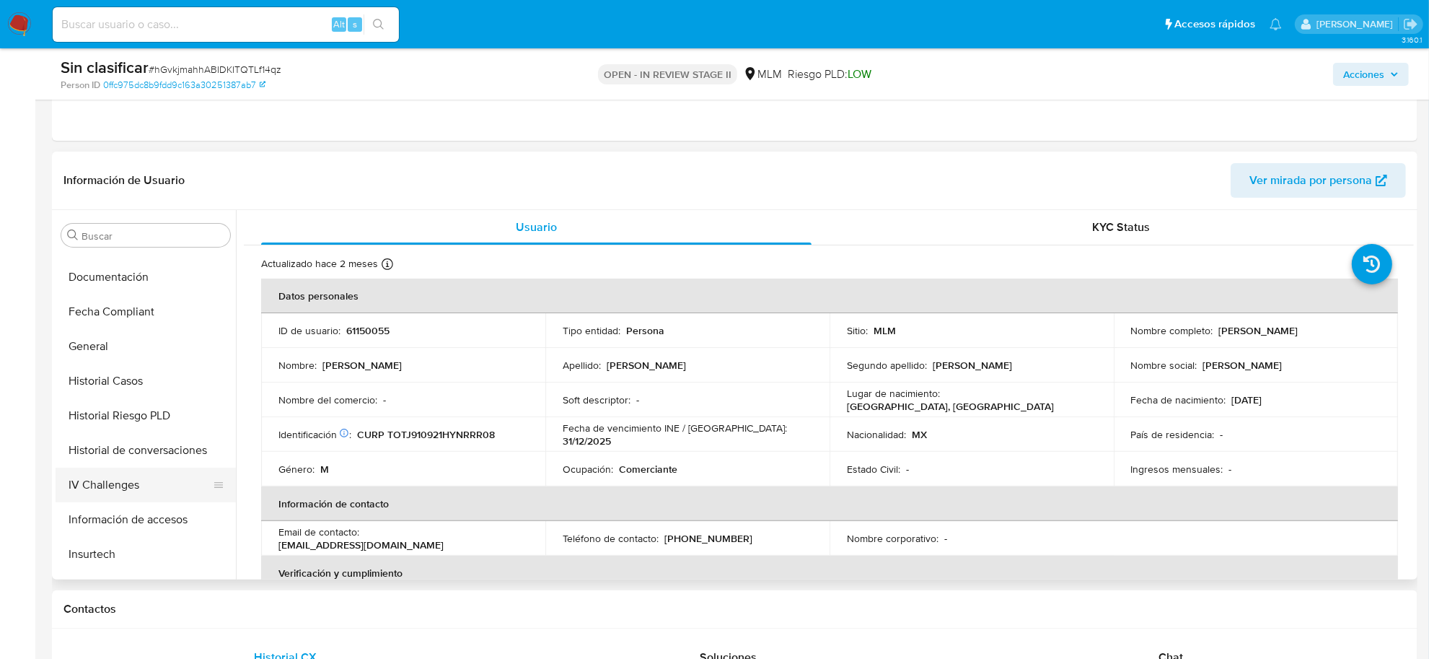
scroll to position [408, 0]
click at [139, 377] on button "Historial Casos" at bounding box center [140, 381] width 169 height 35
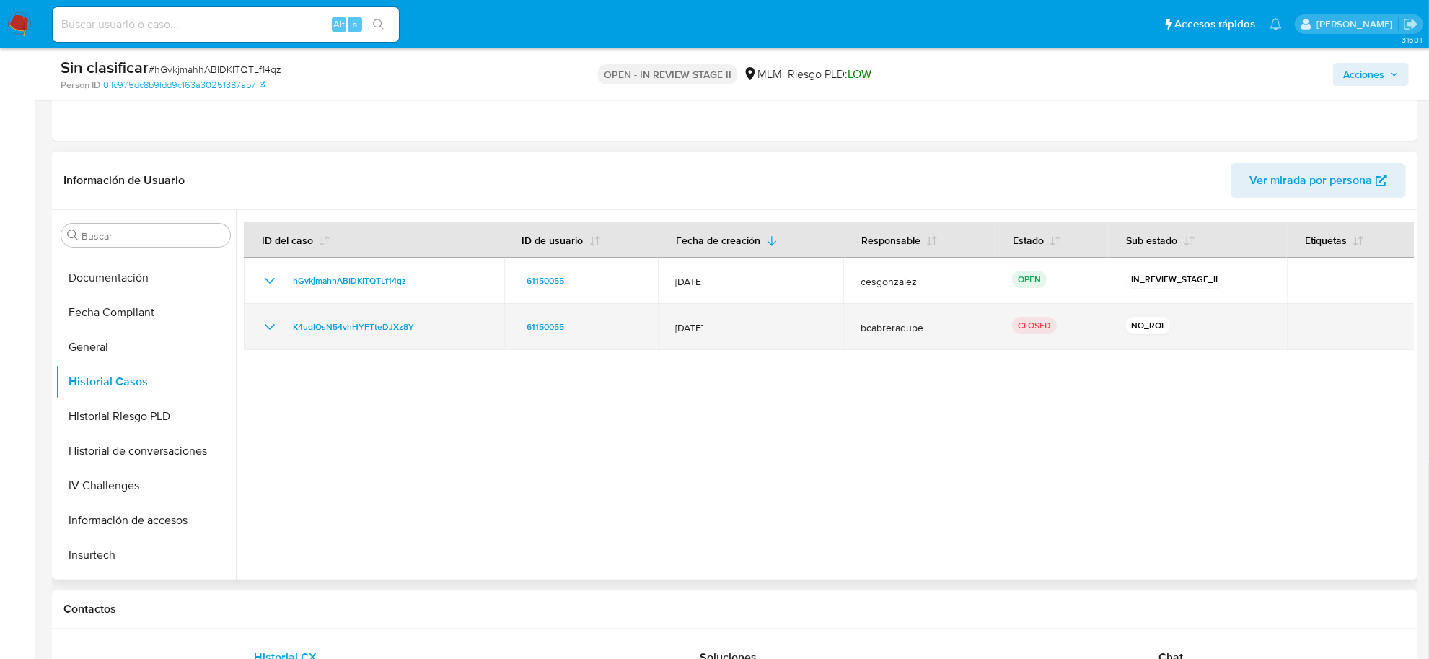
click at [279, 327] on div "K4uqlOsN54vhHYFTteDJXz8Y" at bounding box center [374, 326] width 226 height 17
click at [274, 327] on icon "Mostrar/Ocultar" at bounding box center [269, 326] width 17 height 17
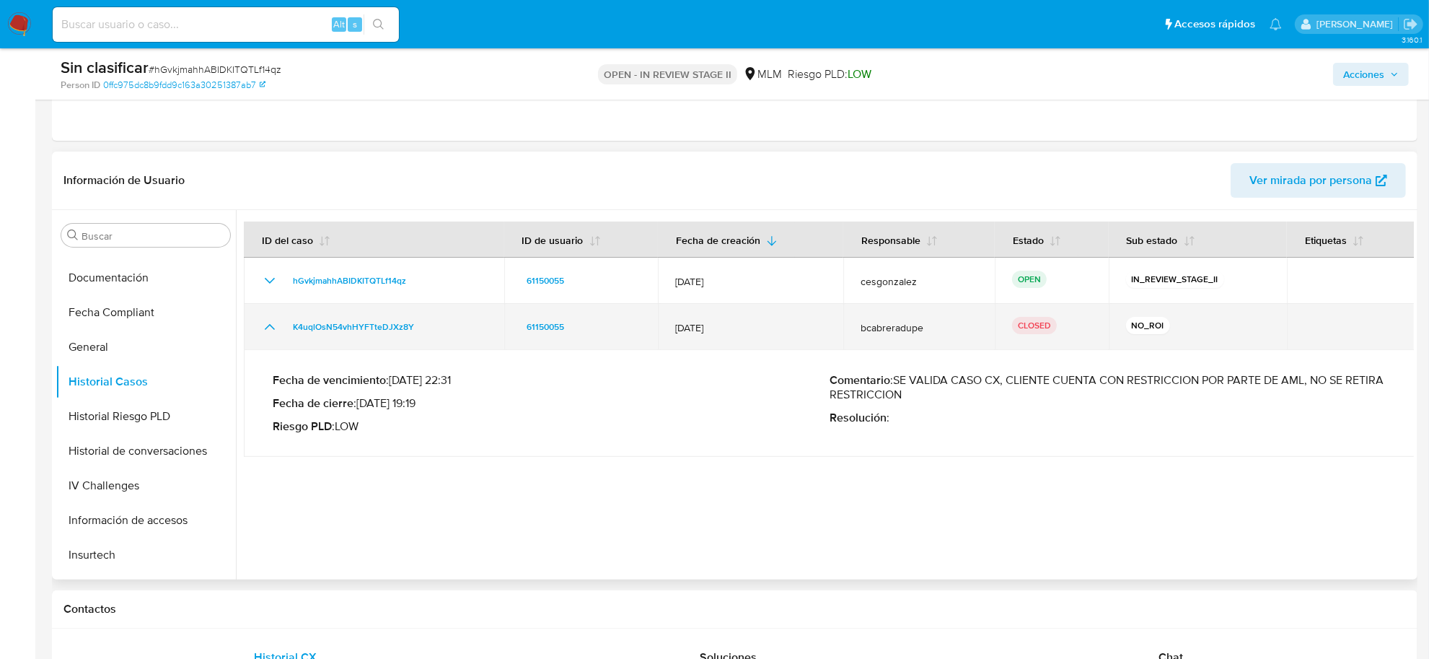
click at [274, 327] on icon "Mostrar/Ocultar" at bounding box center [269, 326] width 17 height 17
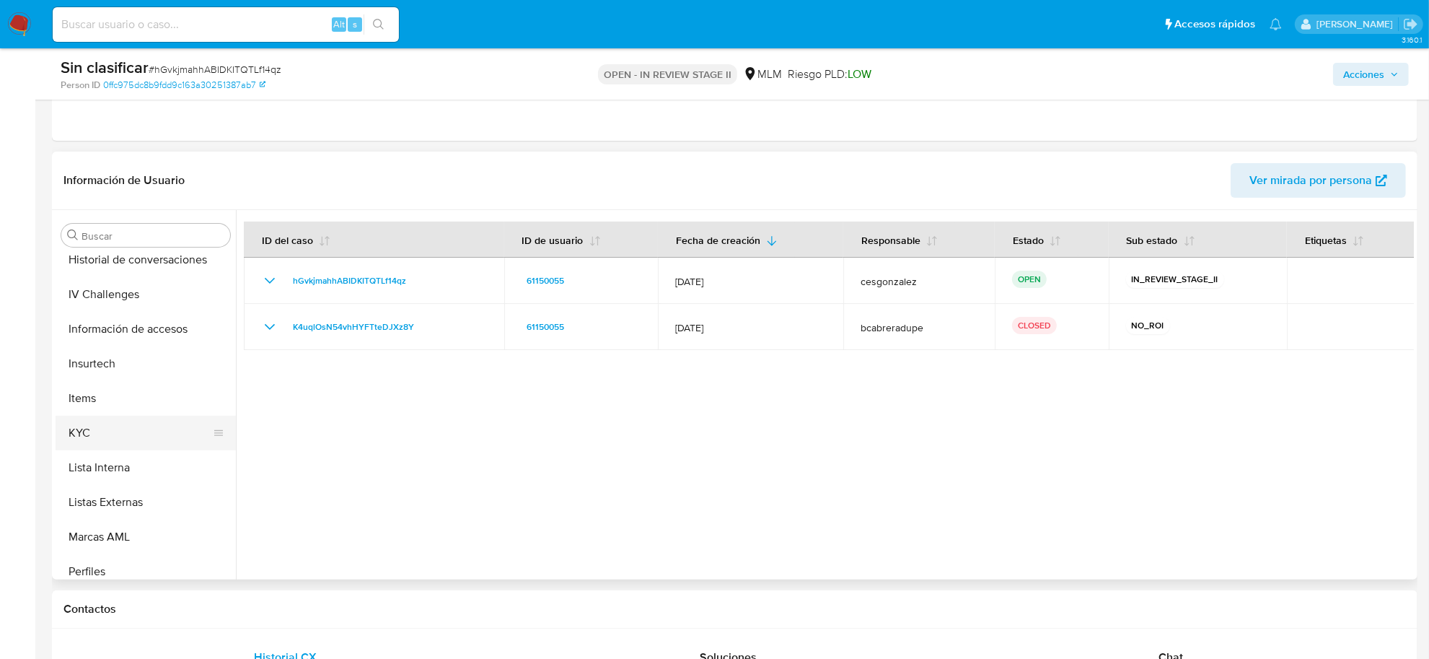
scroll to position [678, 0]
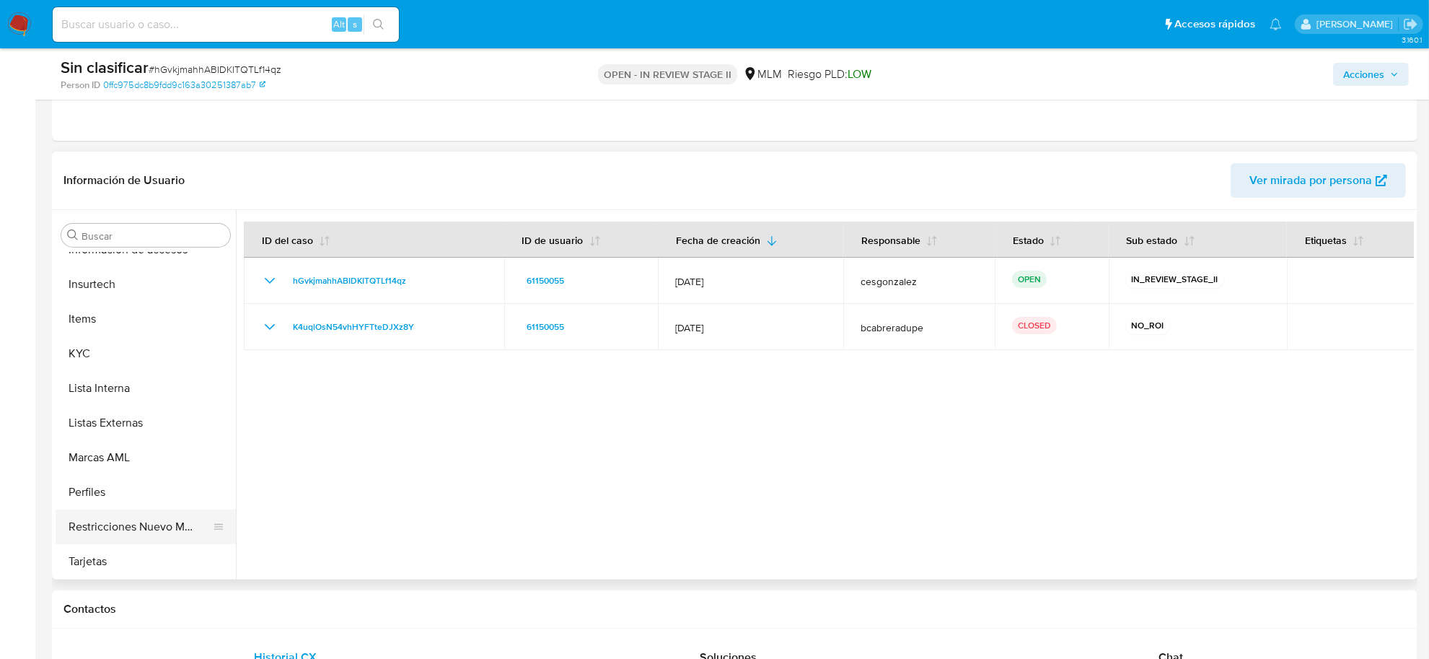
click at [149, 522] on button "Restricciones Nuevo Mundo" at bounding box center [140, 526] width 169 height 35
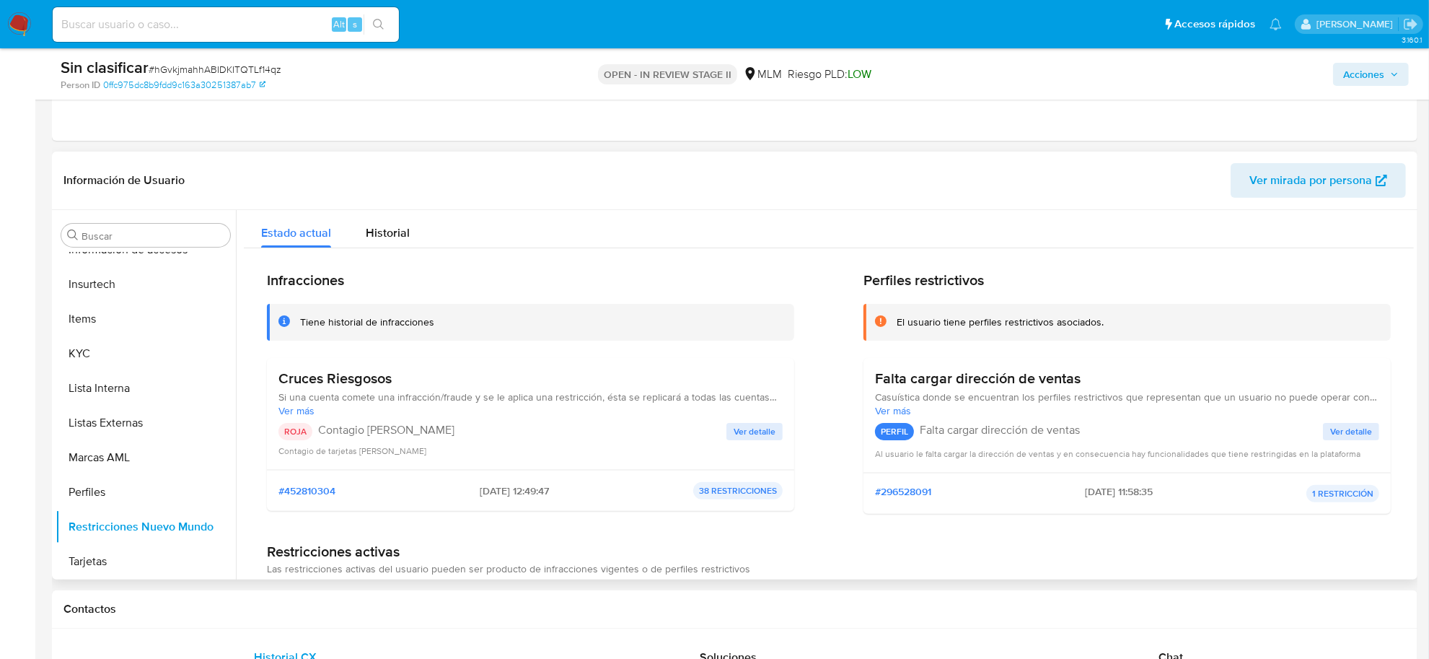
click at [755, 434] on span "Ver detalle" at bounding box center [755, 431] width 42 height 14
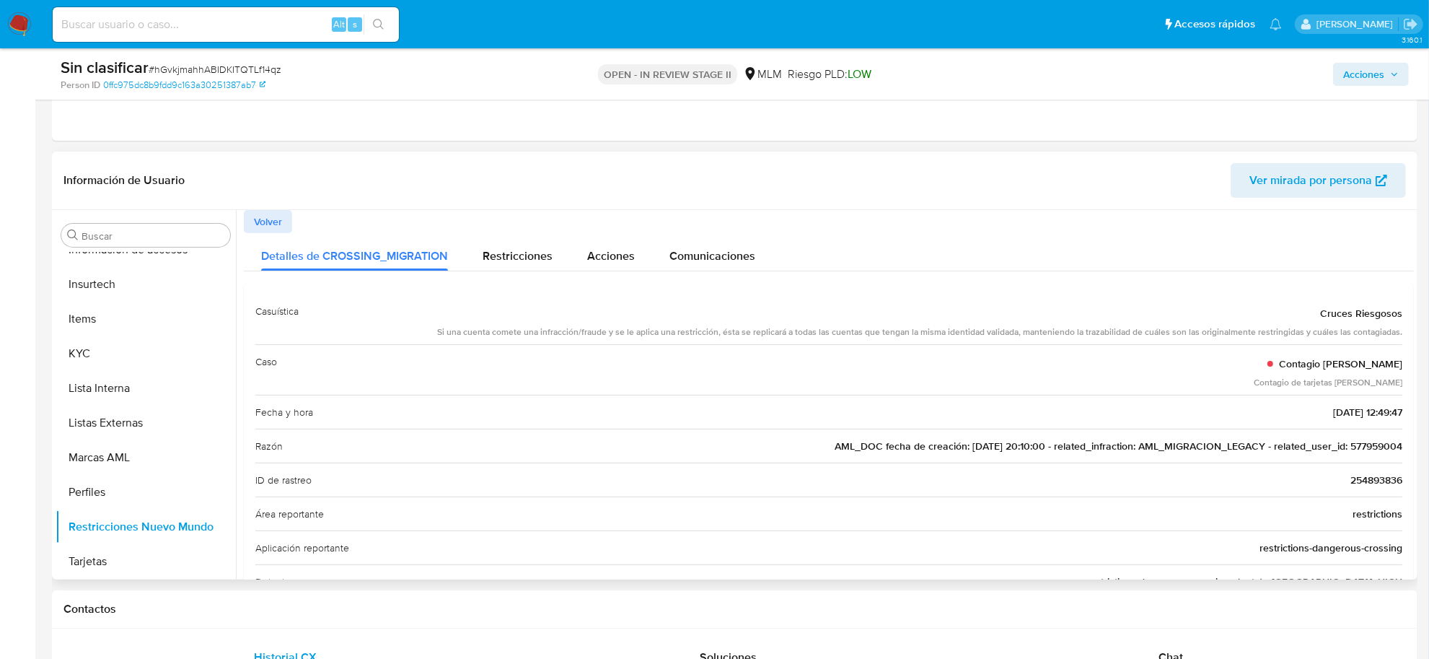
click at [1380, 447] on span "AML_DOC fecha de creación: 24/03/2021 20:10:00 - related_infraction: AML_MIGRAC…" at bounding box center [1119, 446] width 568 height 14
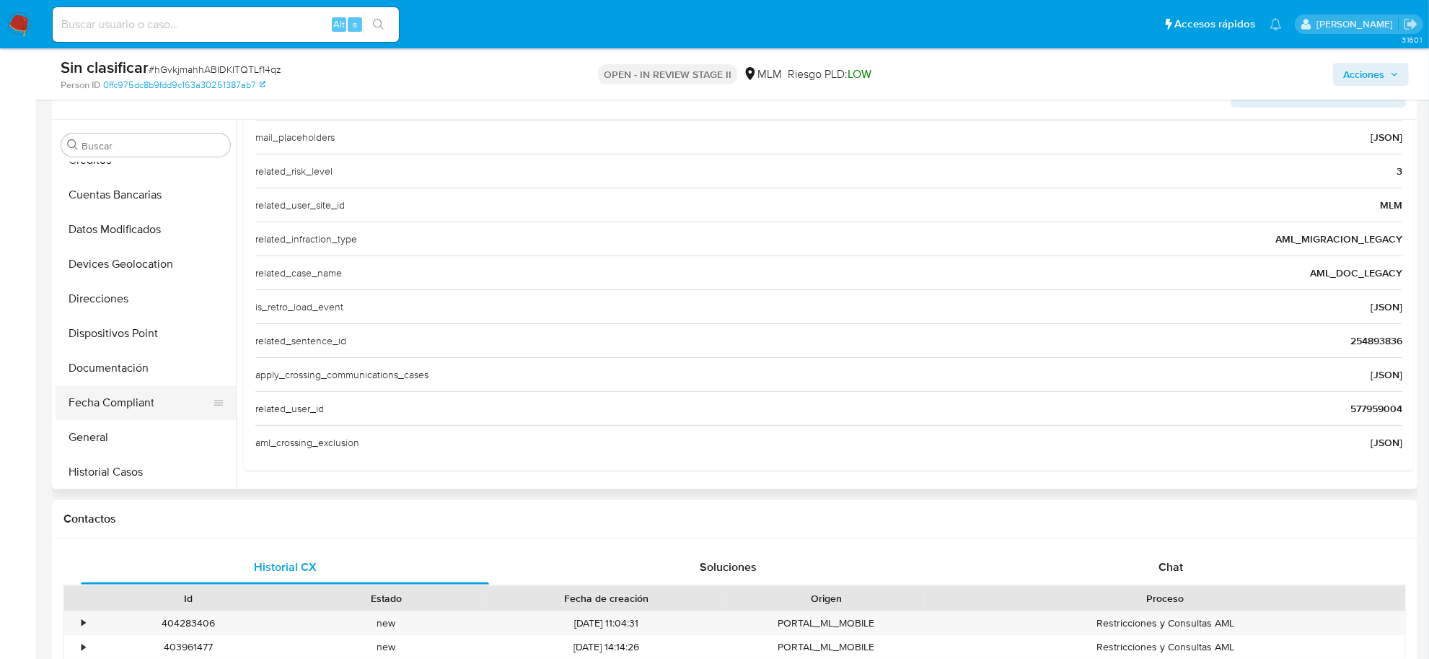
scroll to position [408, 0]
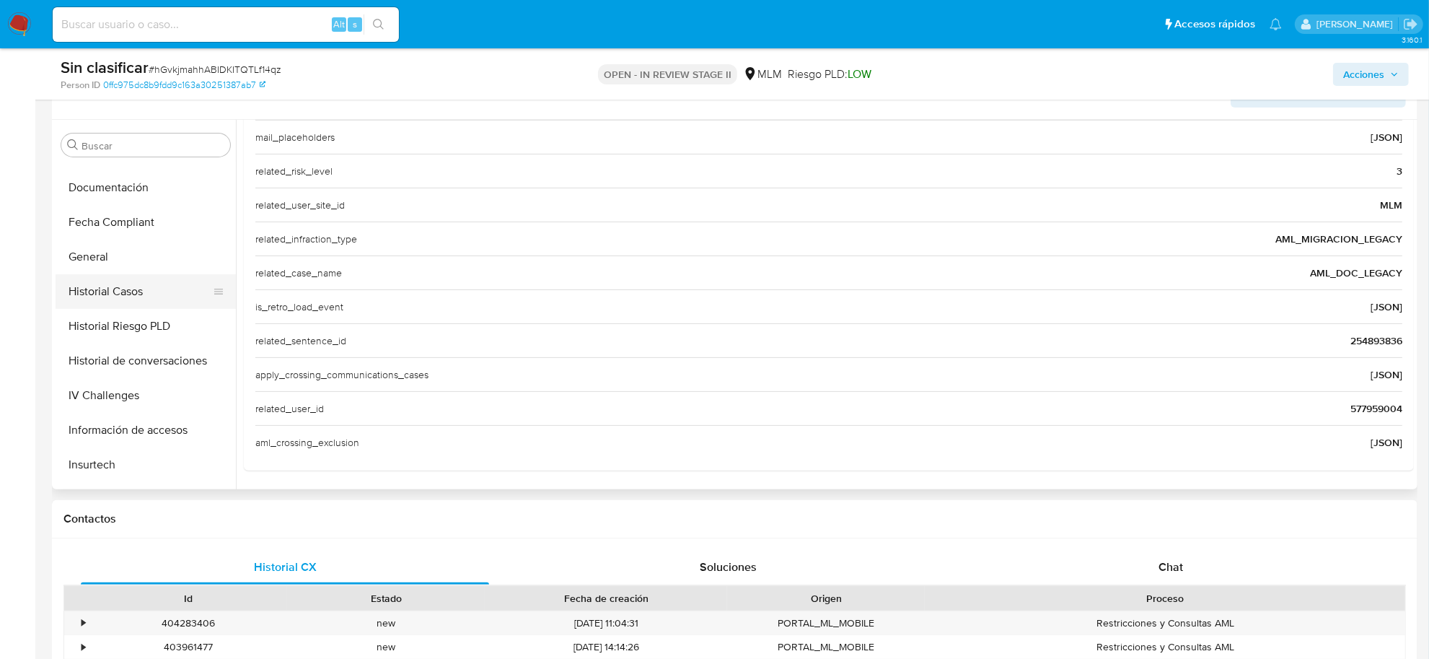
click at [87, 287] on button "Historial Casos" at bounding box center [140, 291] width 169 height 35
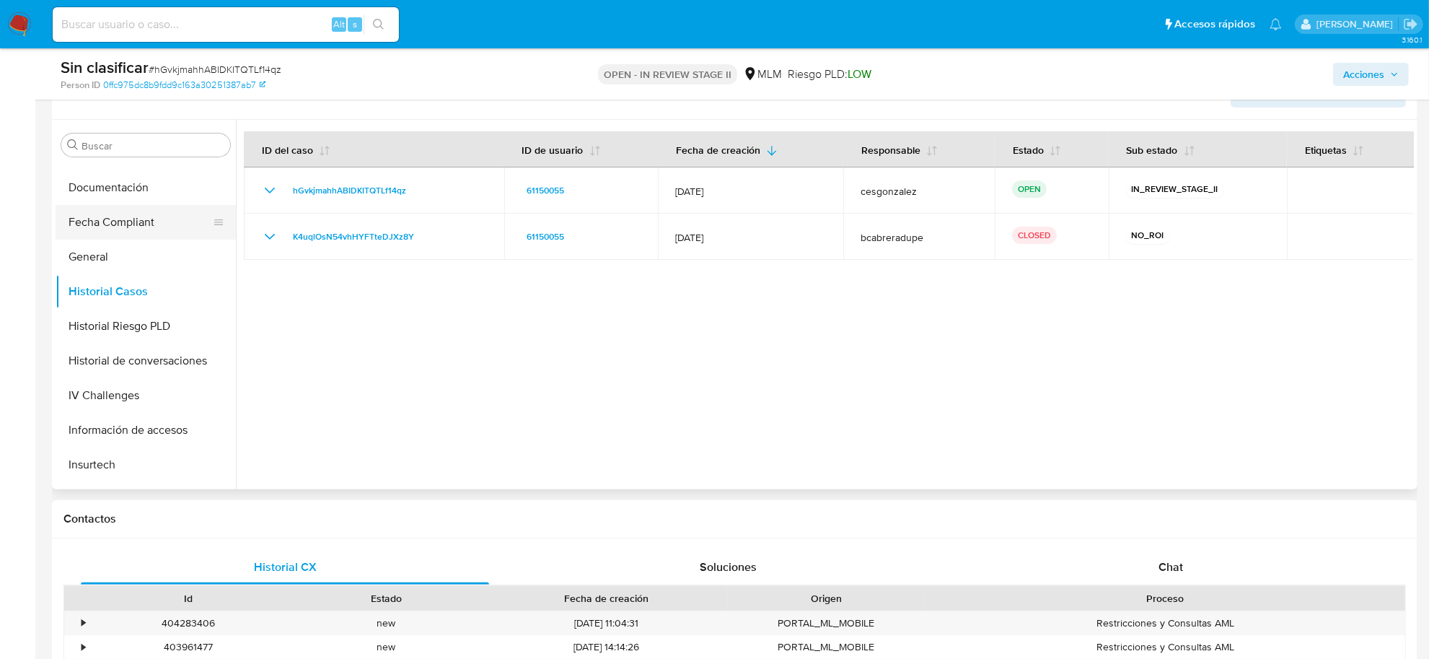
click at [102, 210] on button "Fecha Compliant" at bounding box center [140, 222] width 169 height 35
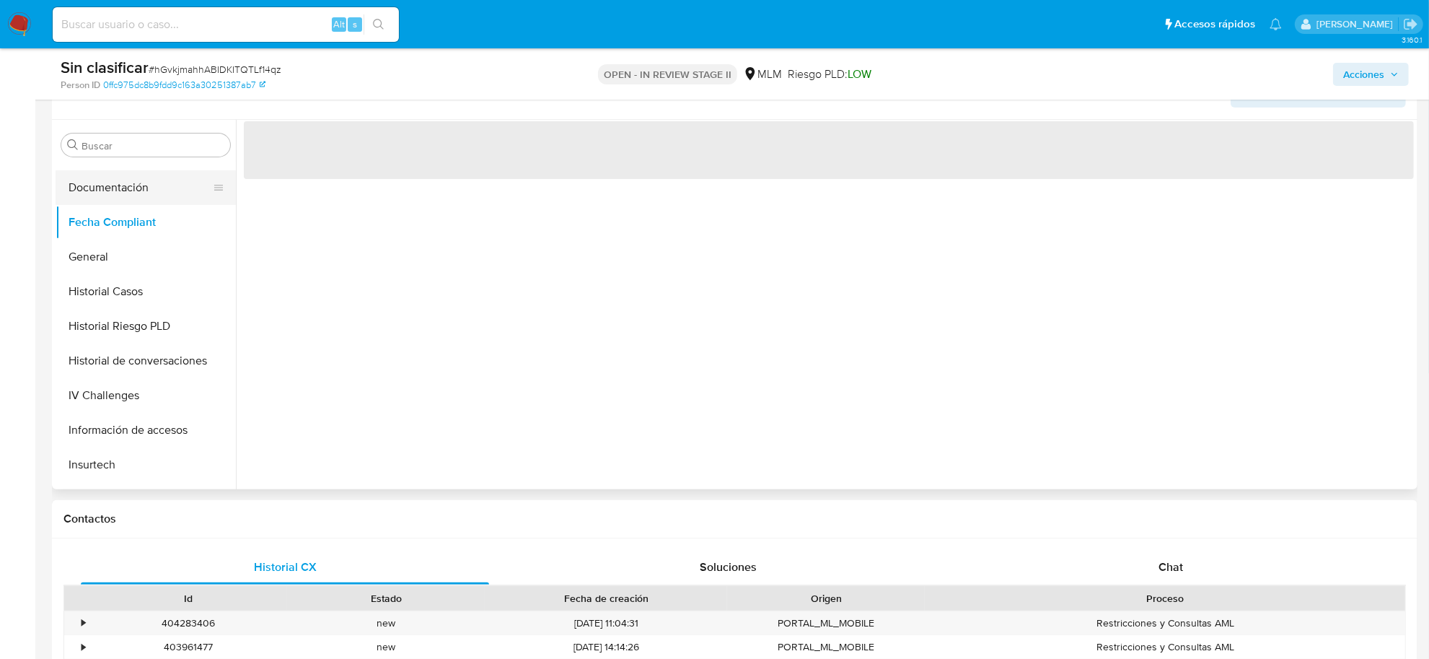
click at [102, 193] on button "Documentación" at bounding box center [140, 187] width 169 height 35
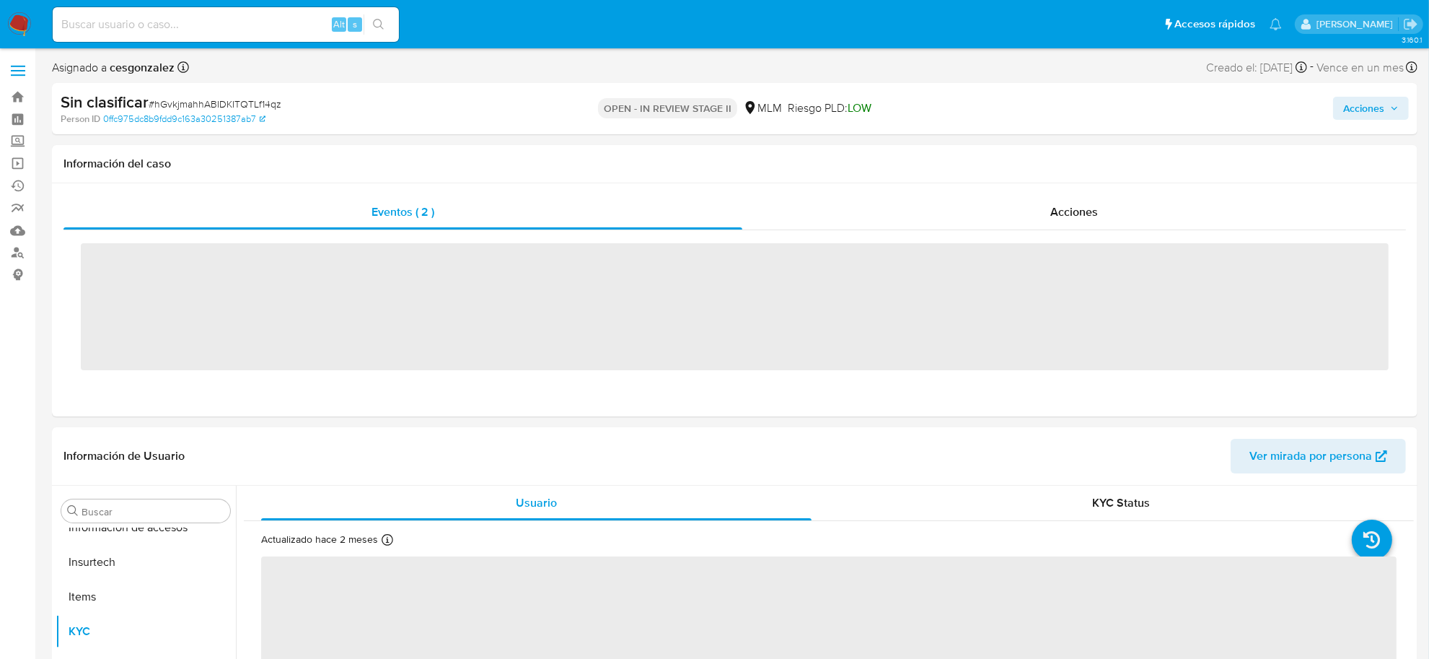
scroll to position [678, 0]
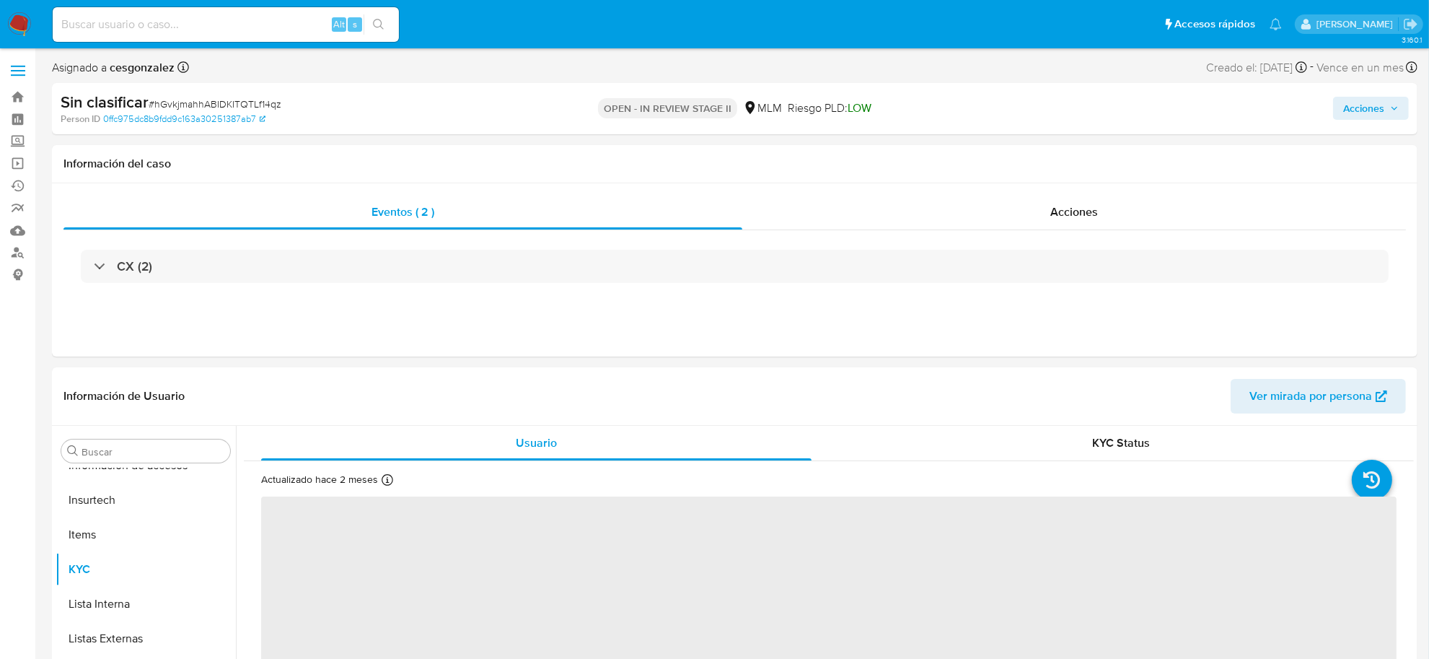
select select "10"
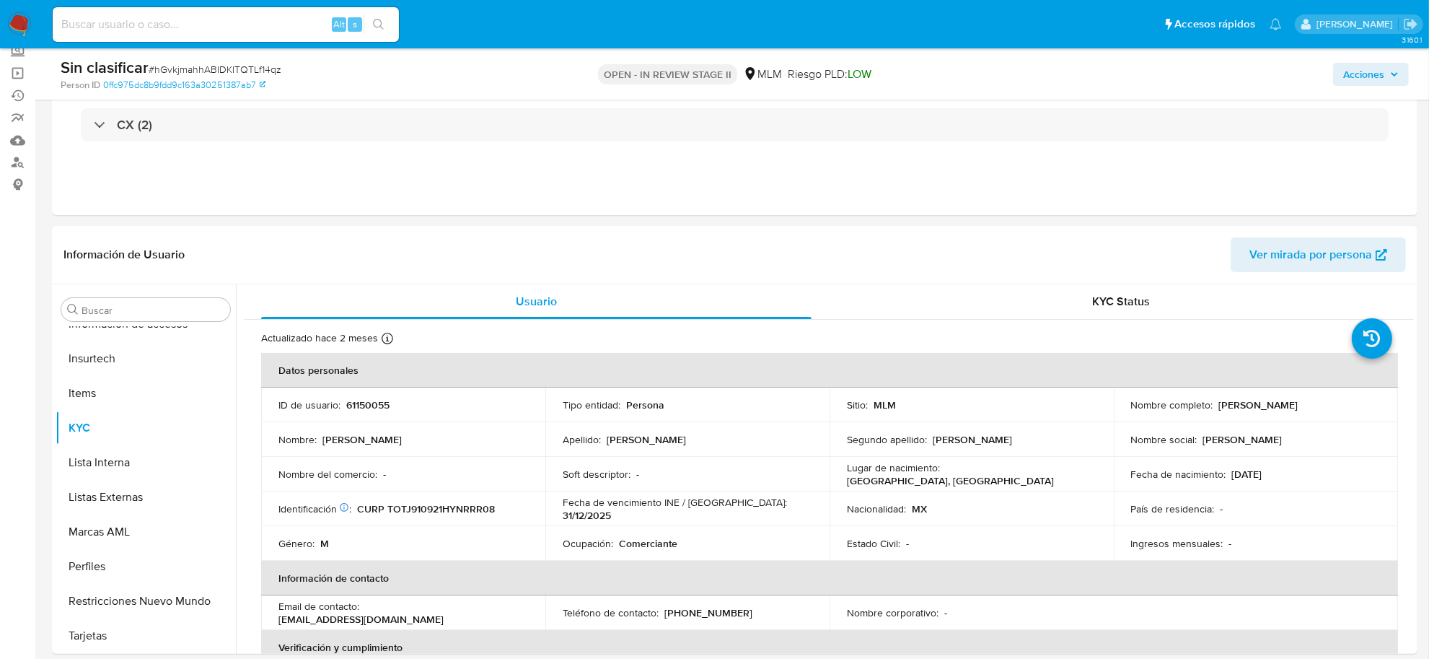
scroll to position [0, 0]
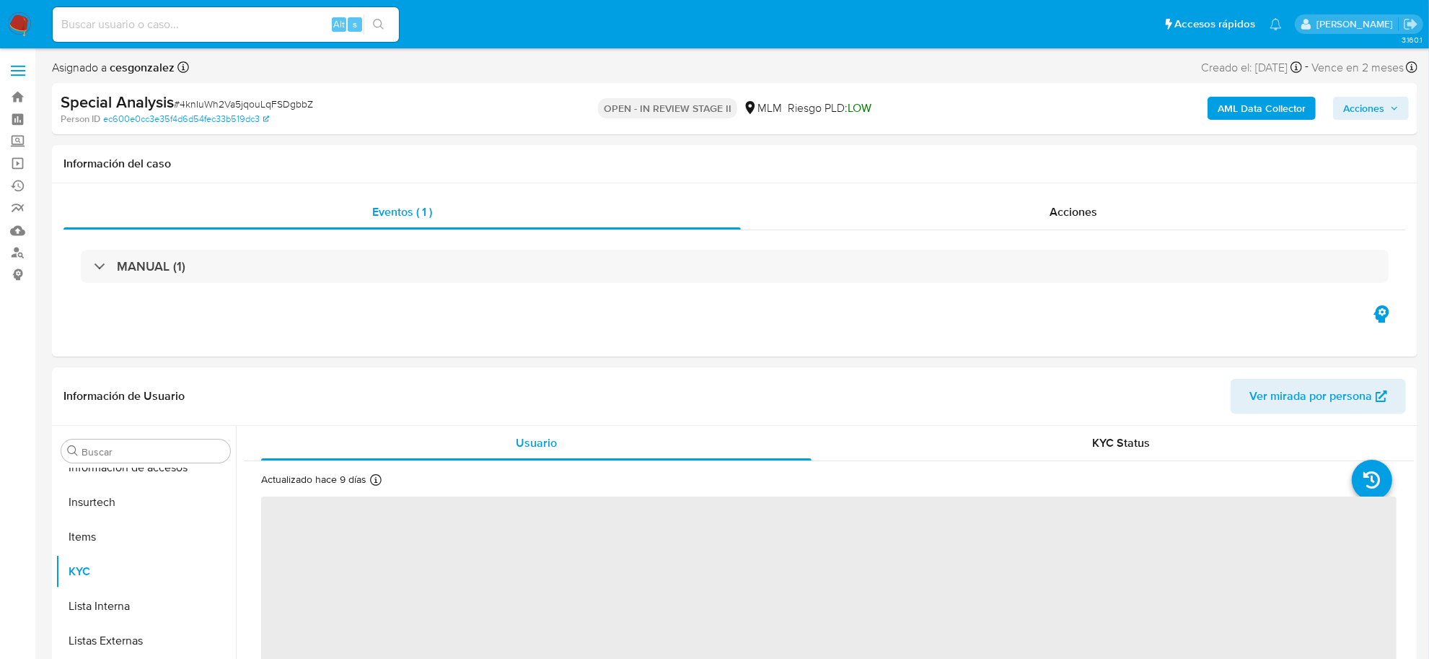
scroll to position [678, 0]
select select "10"
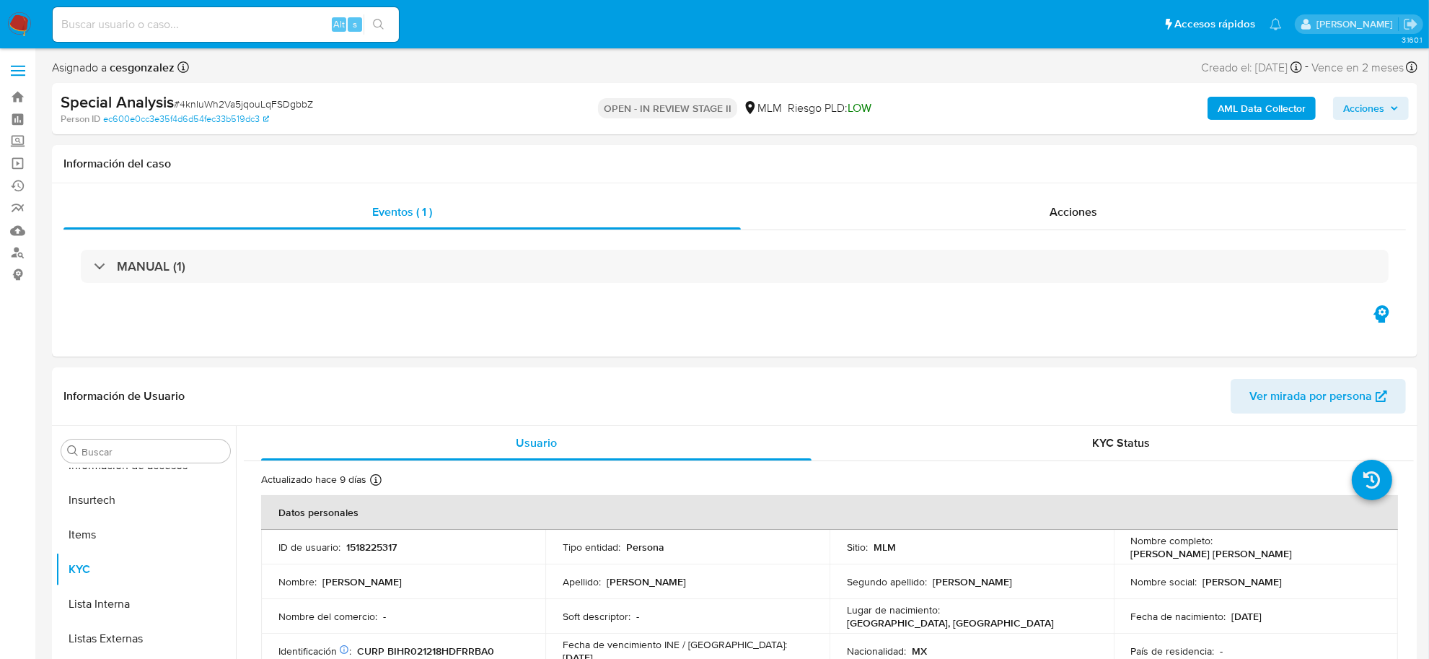
click at [1364, 116] on span "Acciones" at bounding box center [1364, 108] width 41 height 23
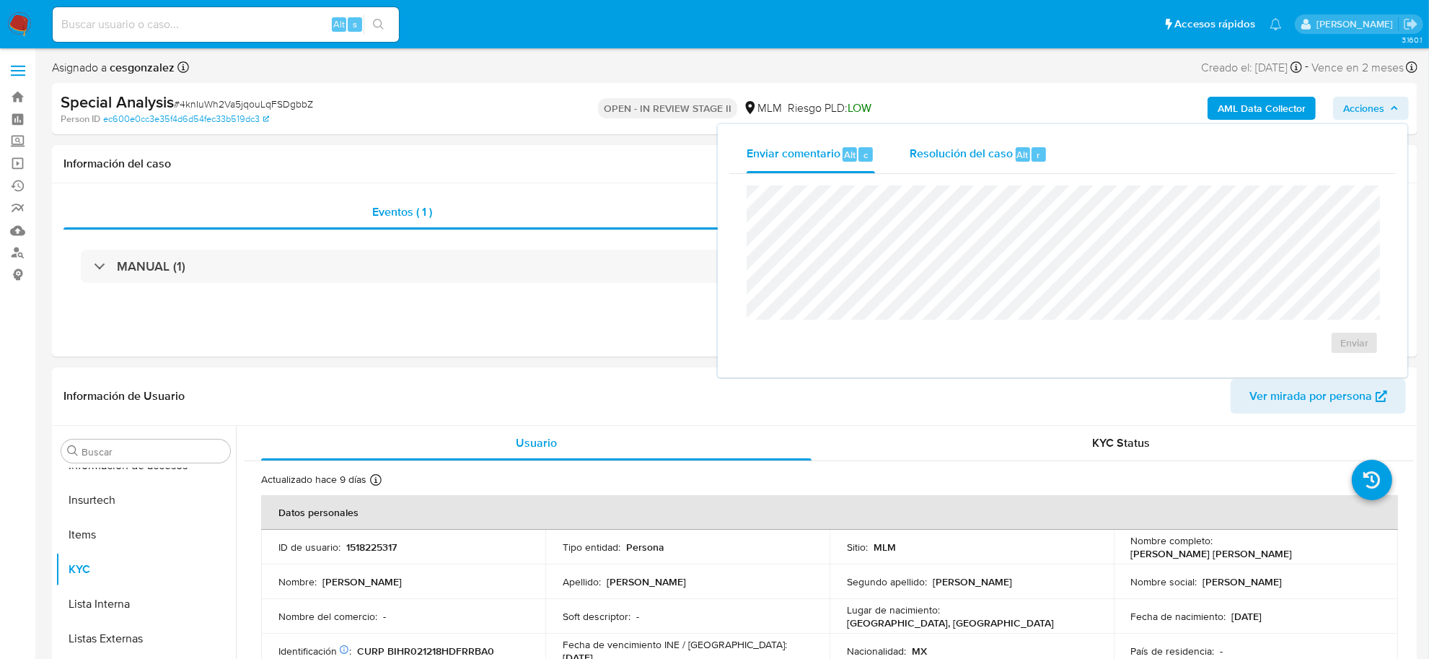
click at [990, 149] on span "Resolución del caso" at bounding box center [961, 154] width 103 height 17
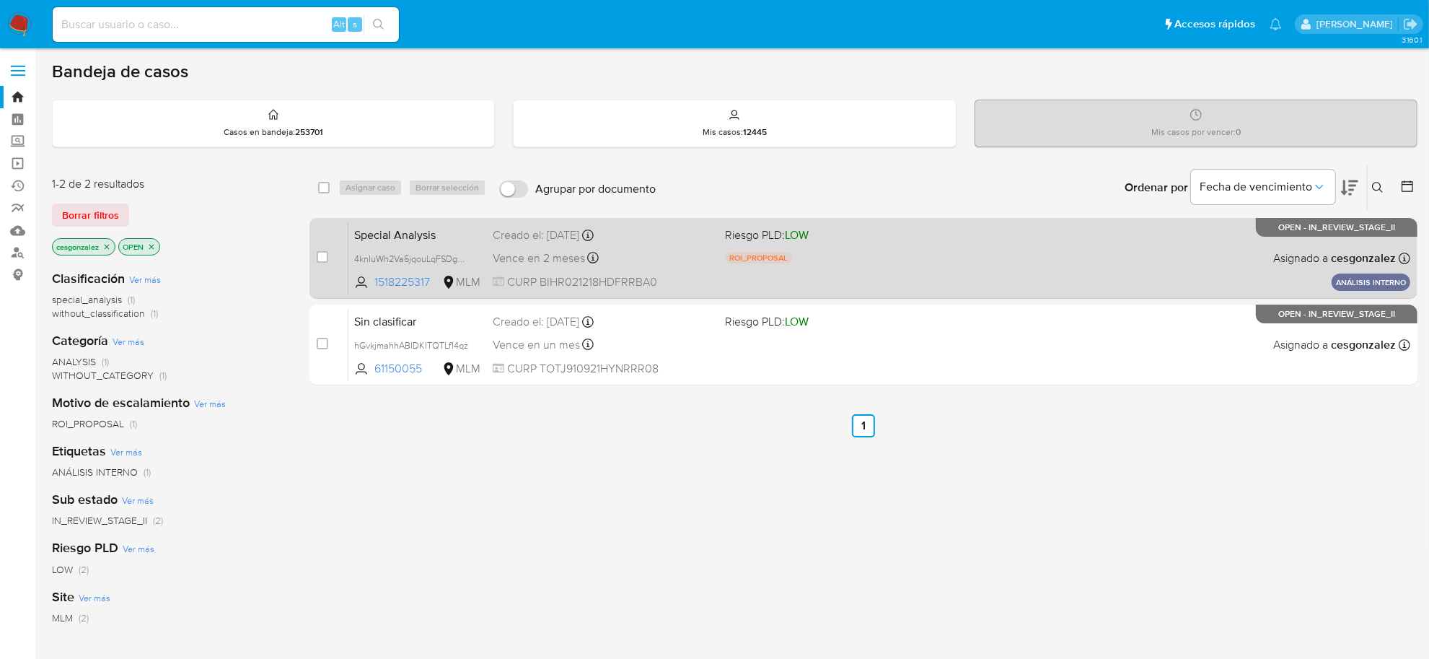
click at [585, 261] on span "Vence en 2 meses" at bounding box center [539, 258] width 92 height 16
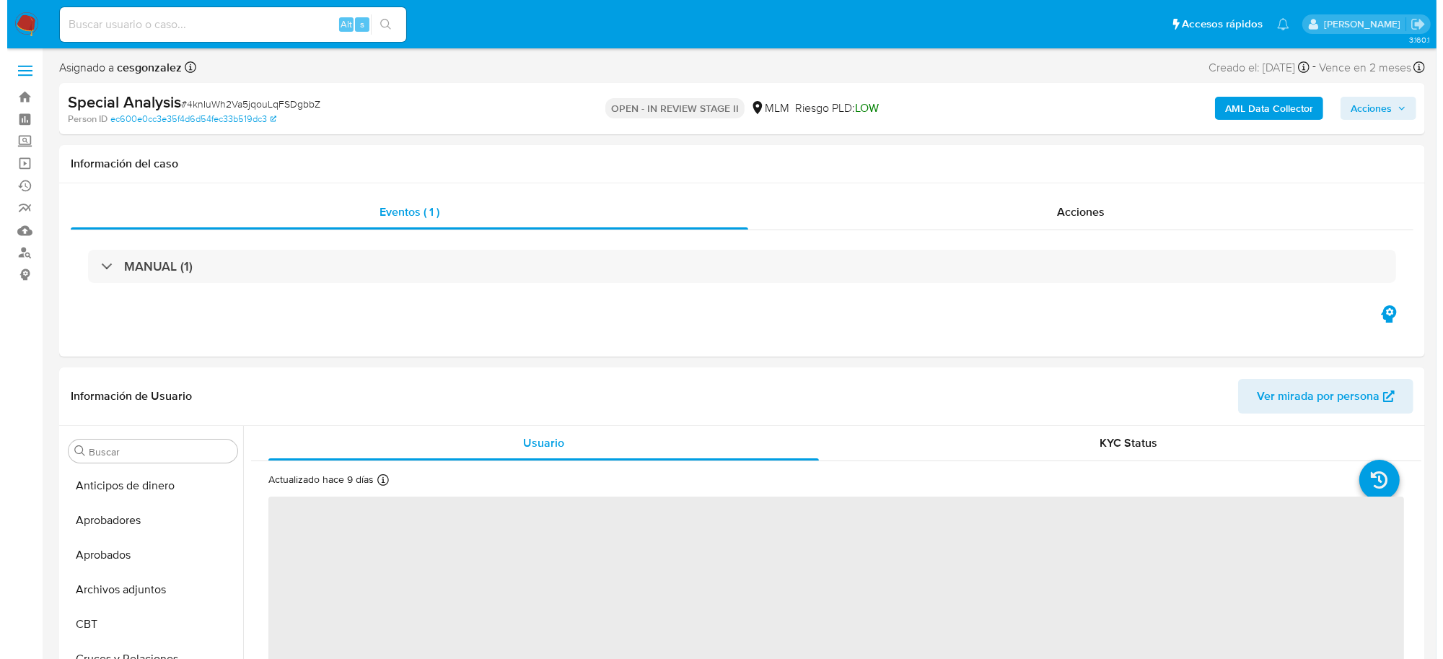
scroll to position [678, 0]
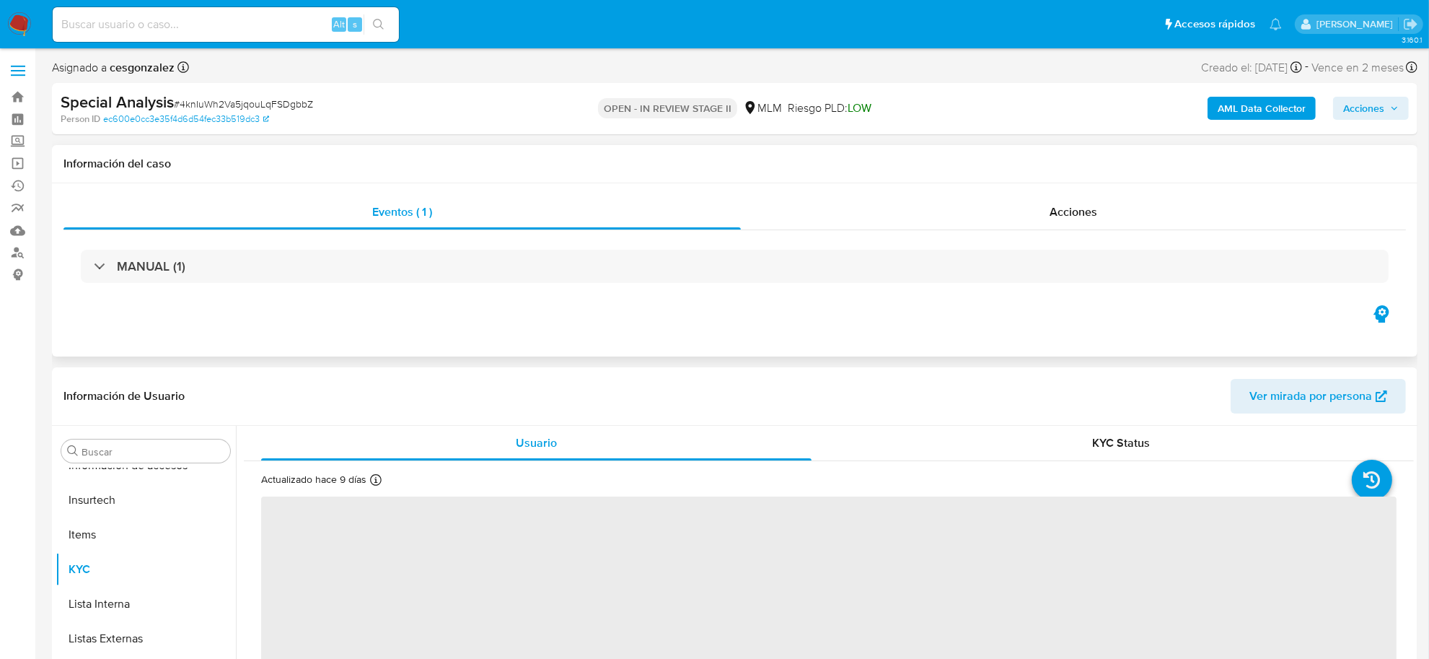
select select "10"
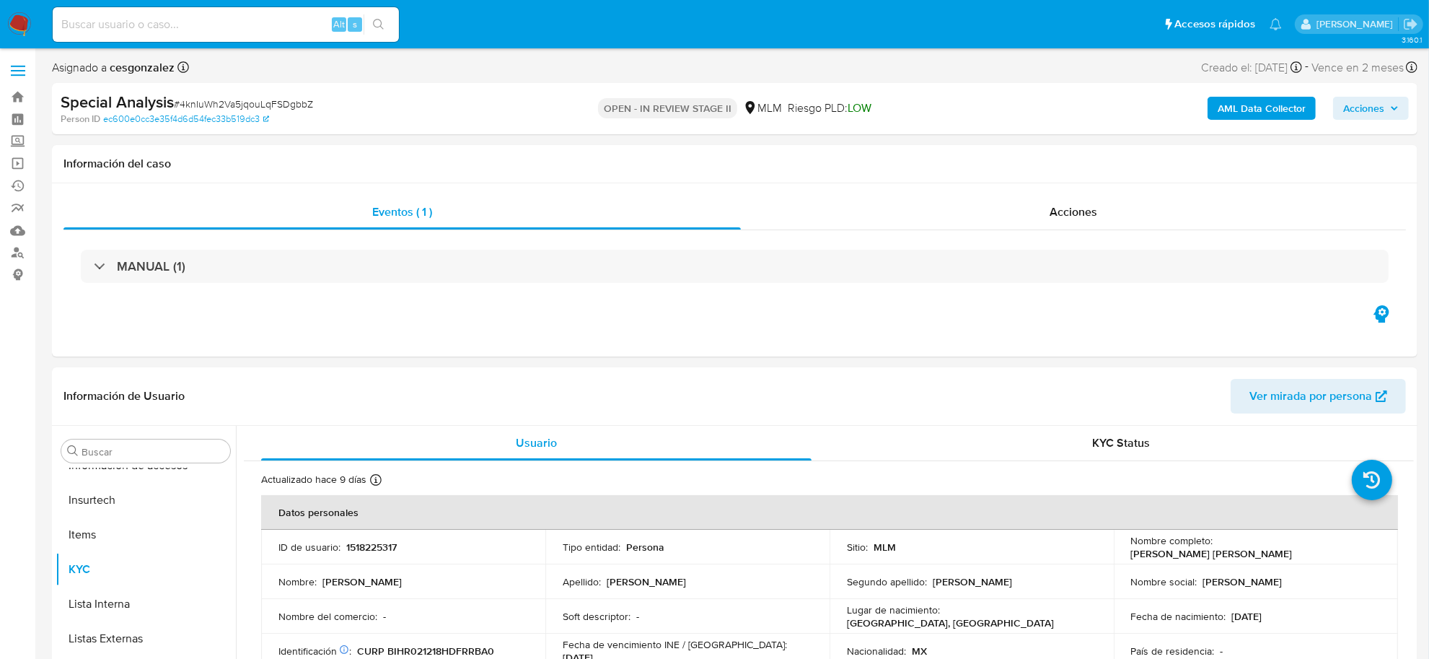
click at [1243, 109] on b "AML Data Collector" at bounding box center [1262, 108] width 88 height 23
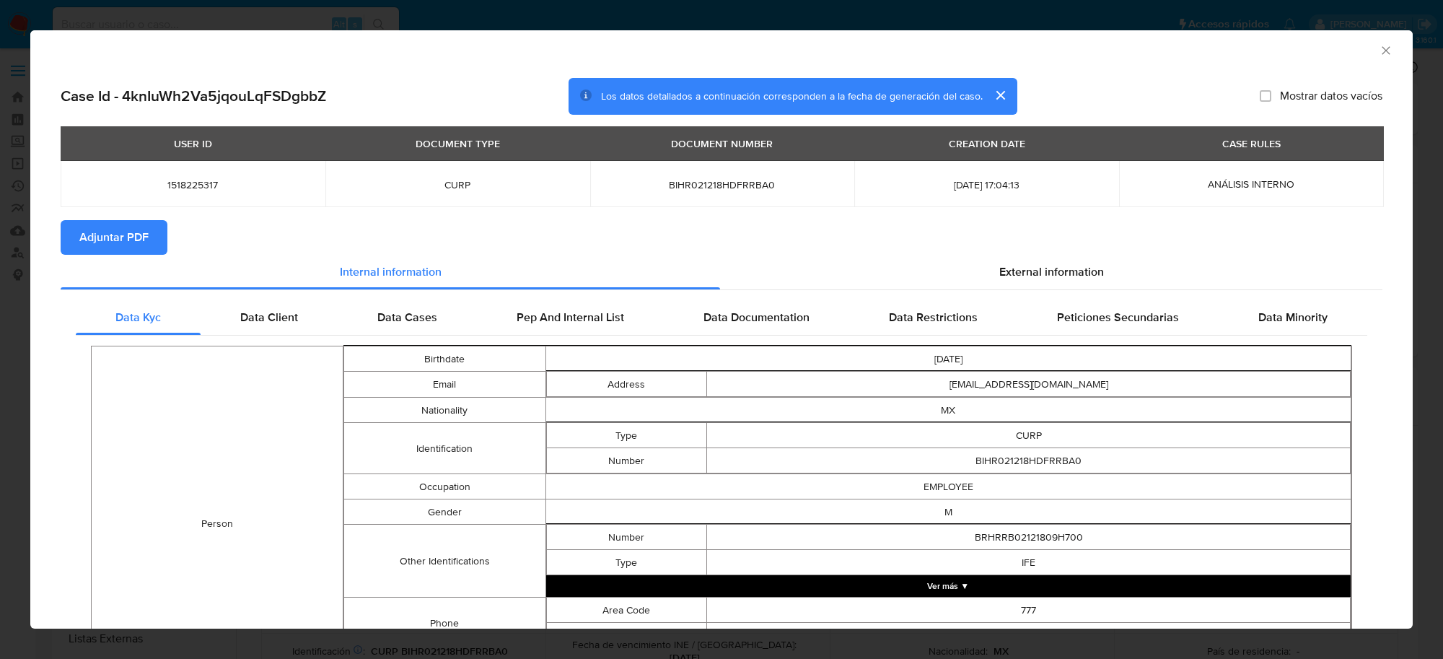
scroll to position [87, 0]
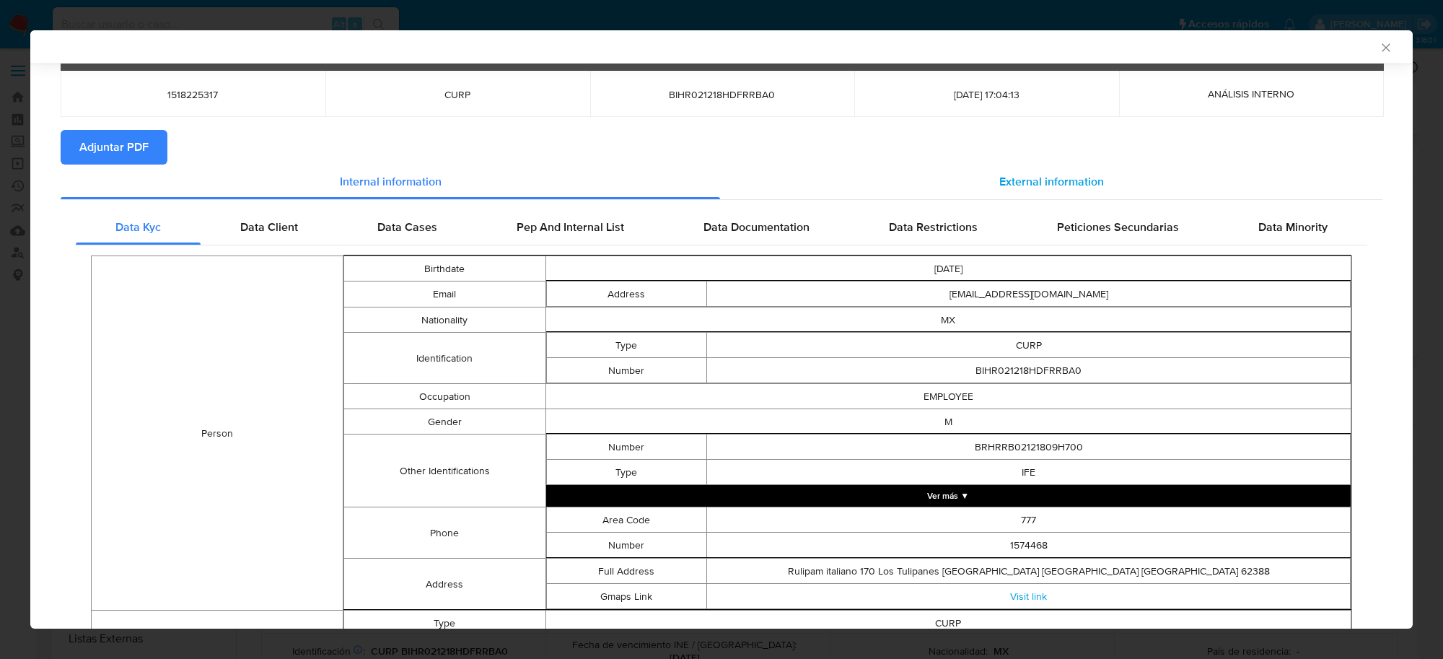
click at [1045, 177] on span "External information" at bounding box center [1051, 181] width 105 height 17
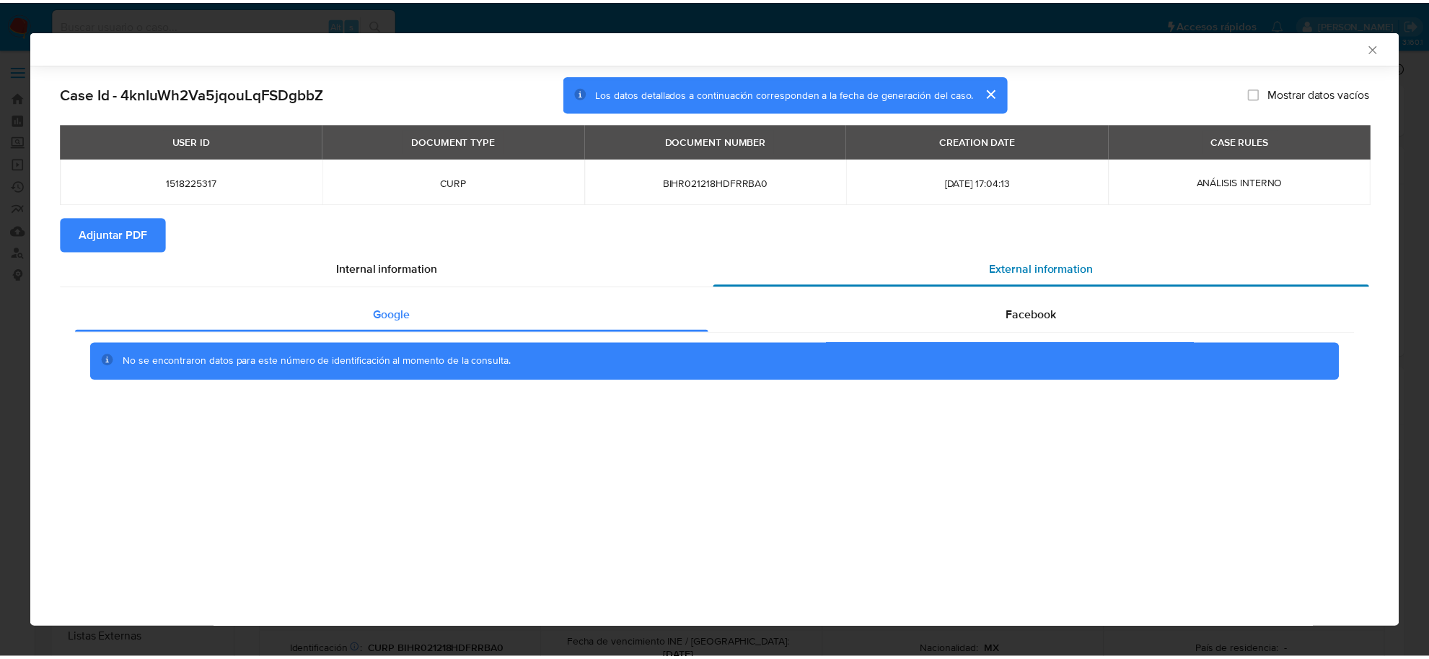
scroll to position [0, 0]
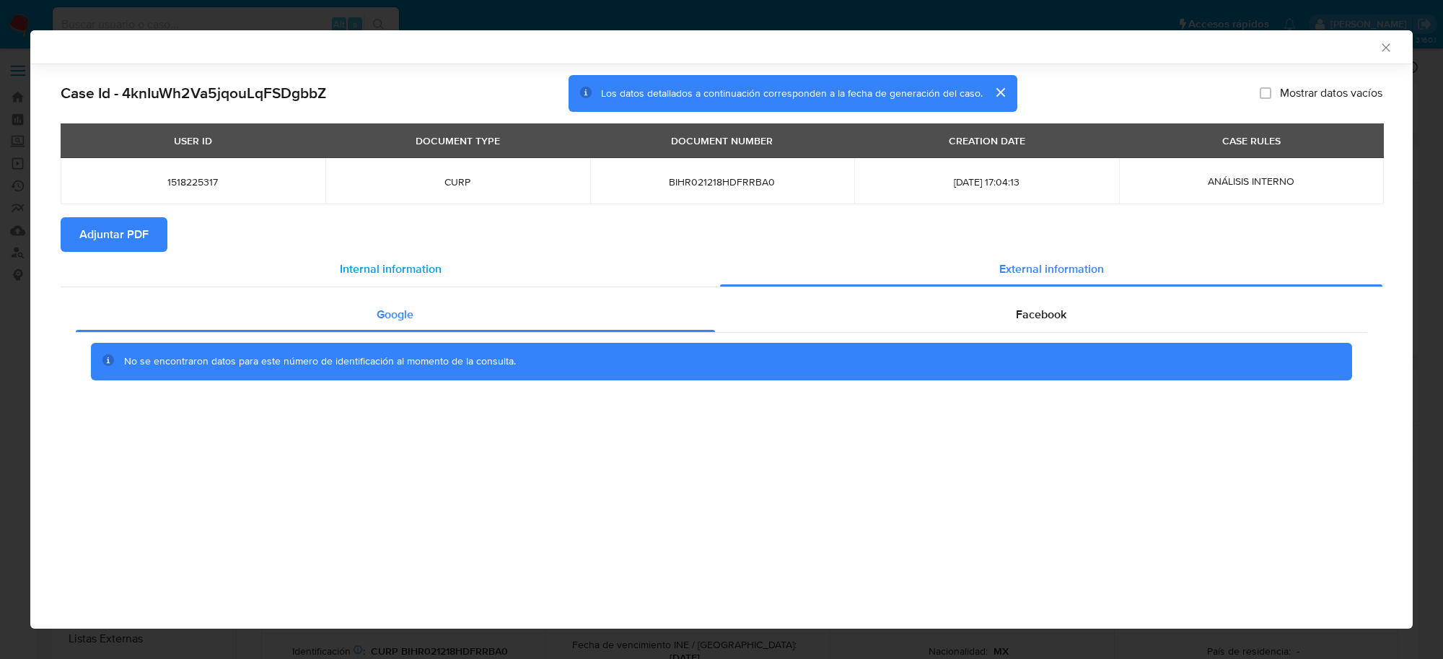
click at [367, 268] on span "Internal information" at bounding box center [391, 268] width 102 height 17
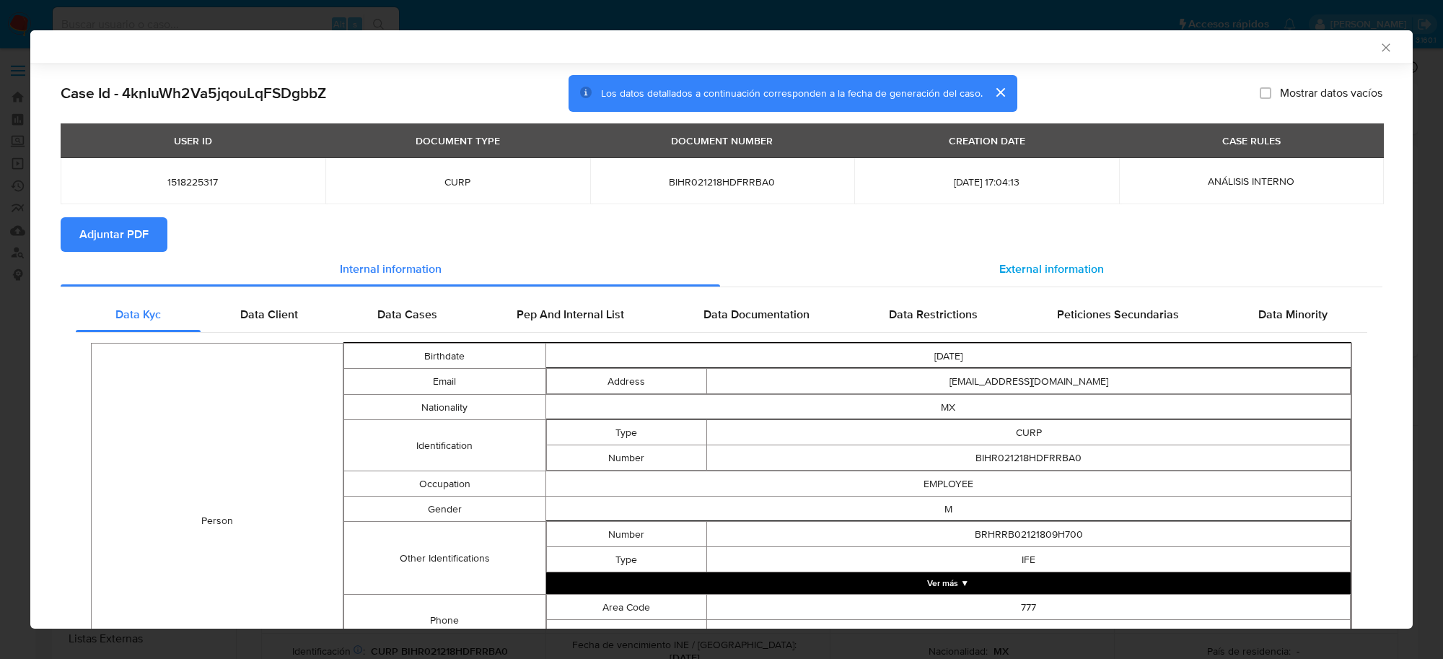
click at [1016, 279] on div "External information" at bounding box center [1051, 269] width 662 height 35
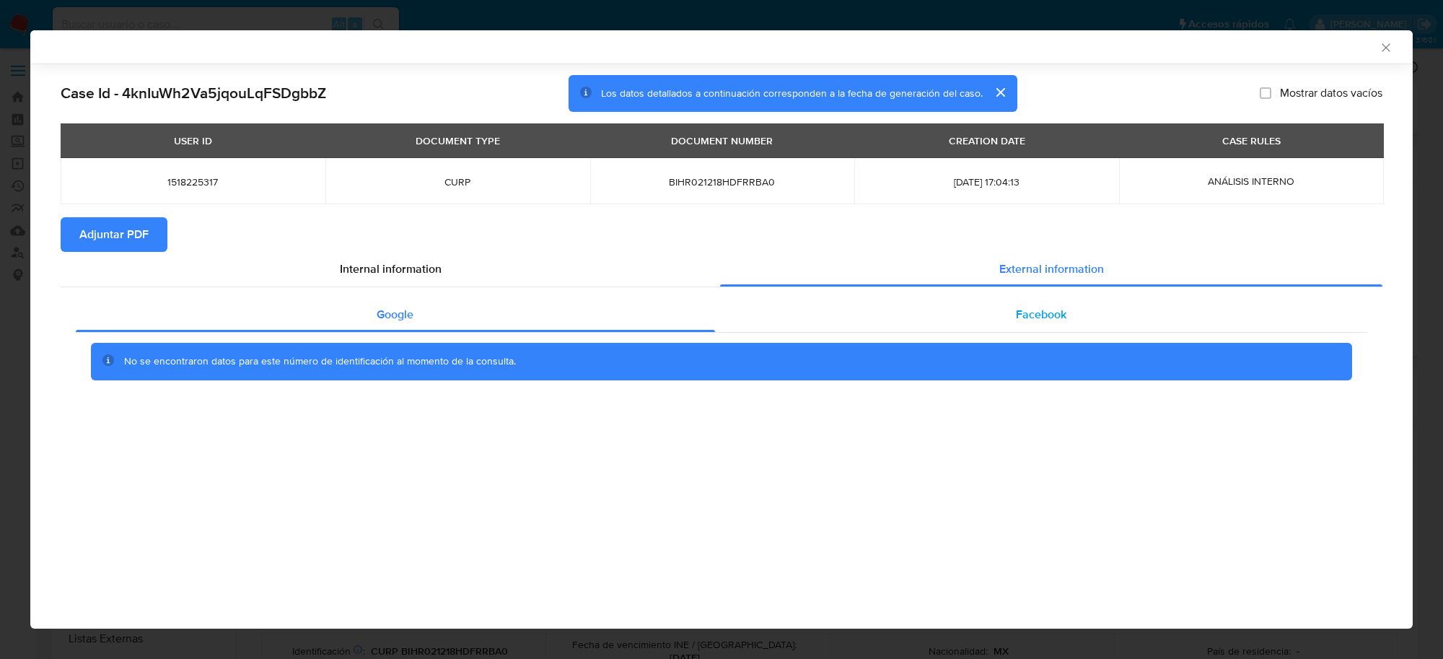
click at [1011, 317] on div "Facebook" at bounding box center [1041, 314] width 653 height 35
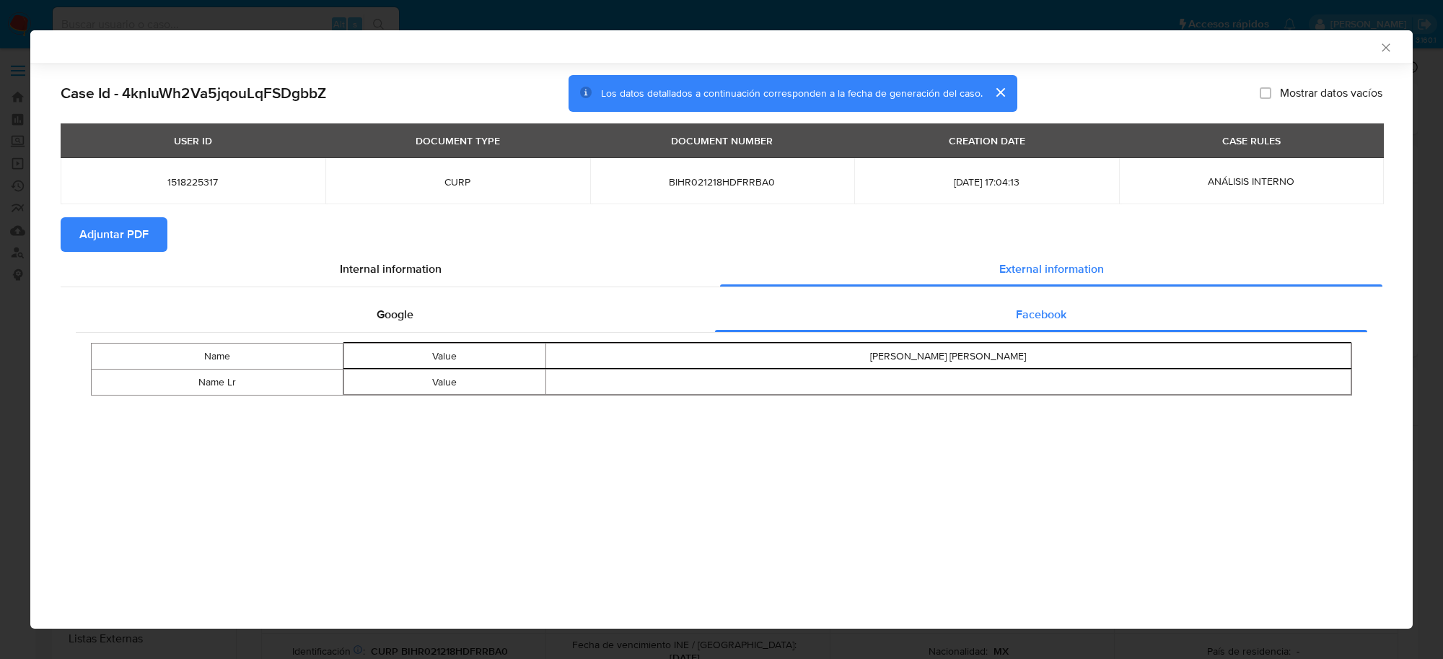
click at [1389, 51] on icon "Cerrar ventana" at bounding box center [1386, 47] width 8 height 8
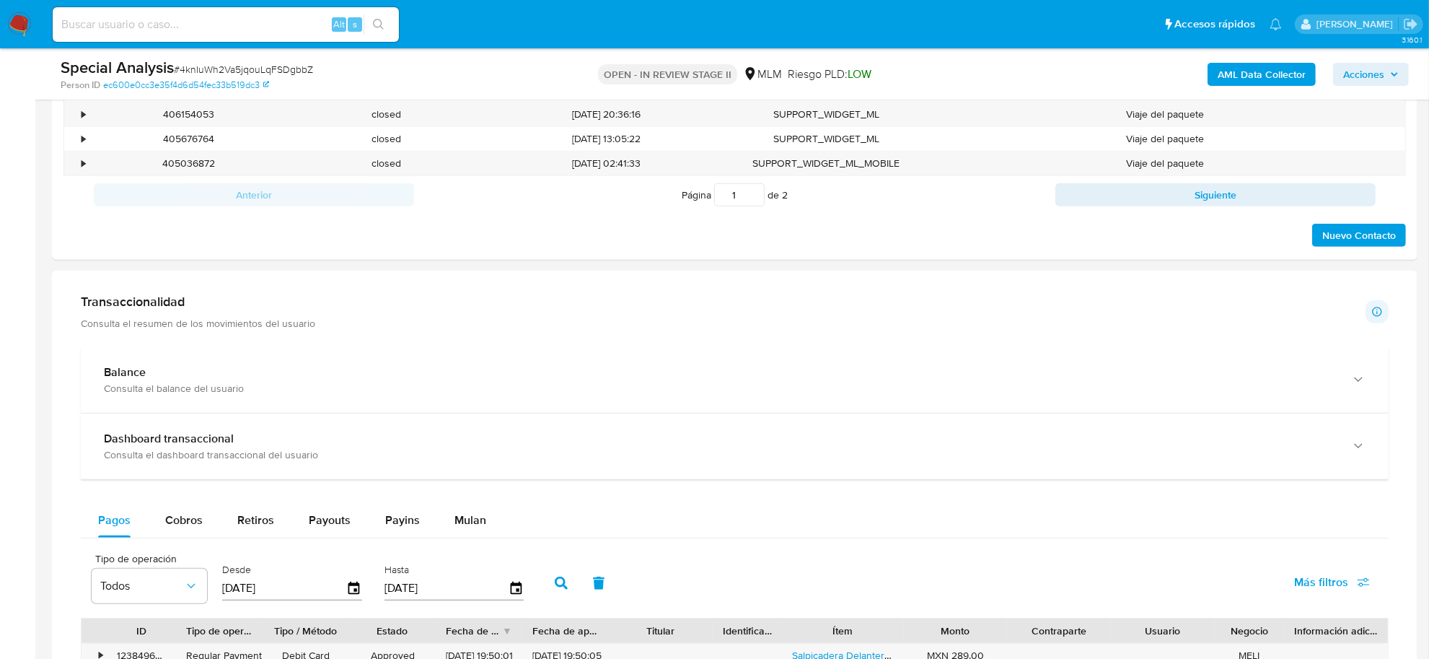
scroll to position [902, 0]
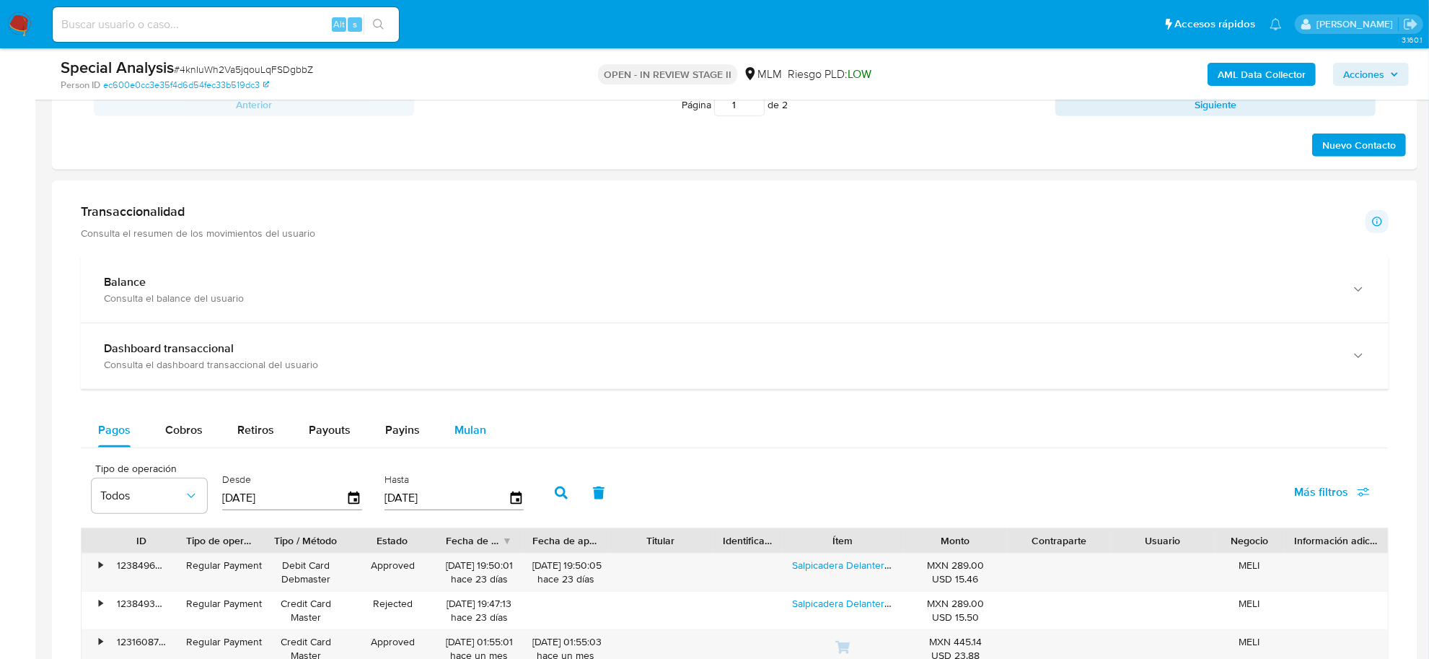
click at [468, 437] on span "Mulan" at bounding box center [471, 429] width 32 height 17
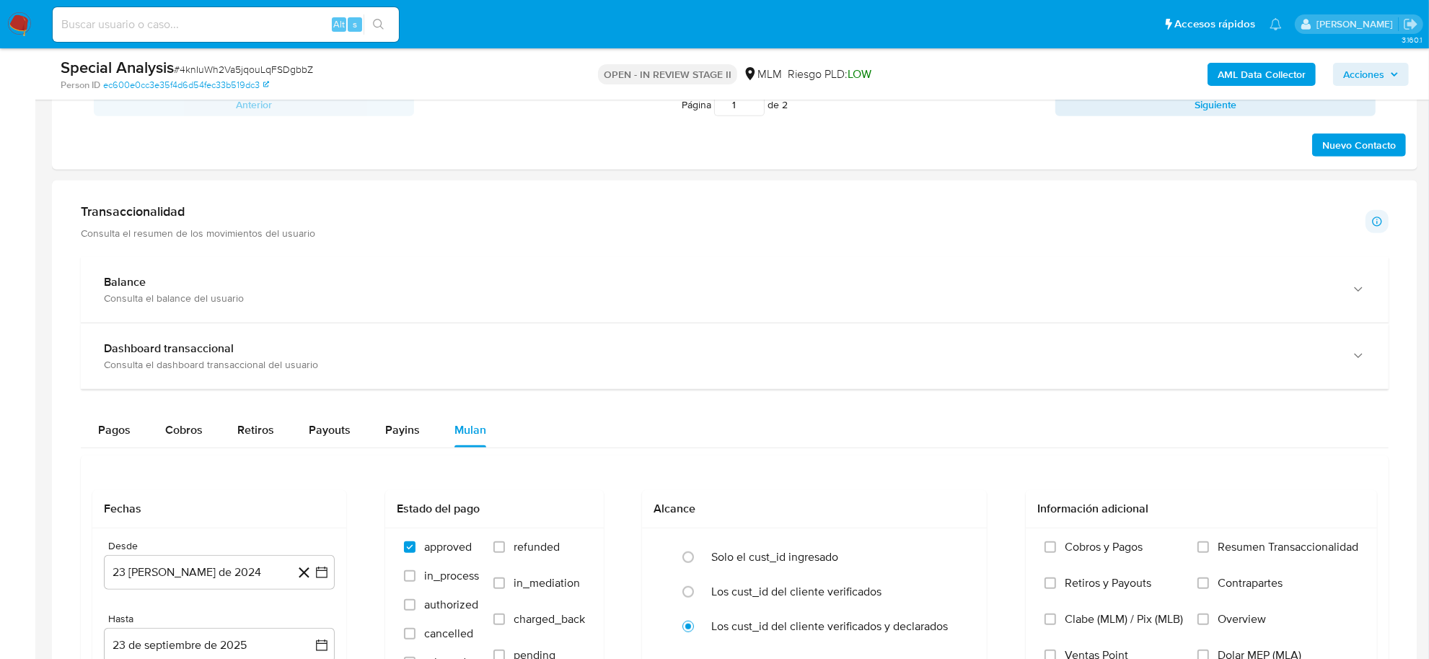
scroll to position [1082, 0]
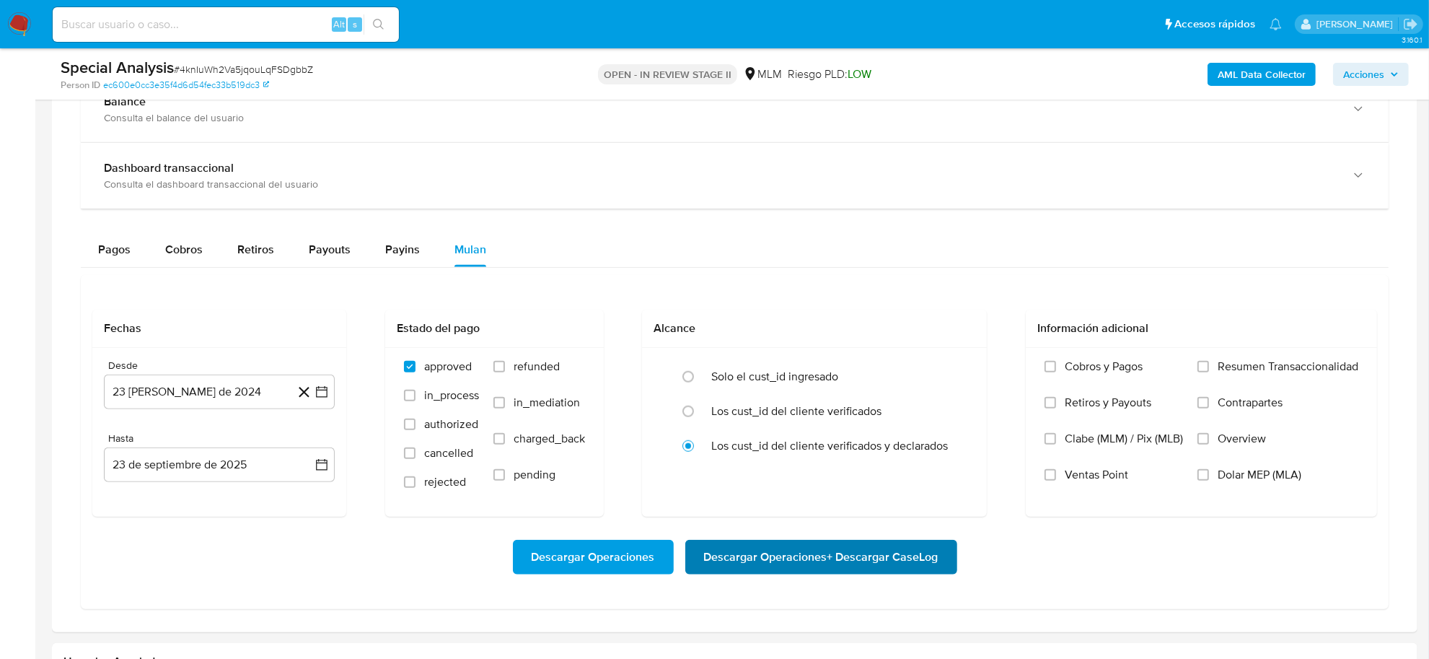
click at [849, 571] on span "Descargar Operaciones + Descargar CaseLog" at bounding box center [821, 557] width 235 height 32
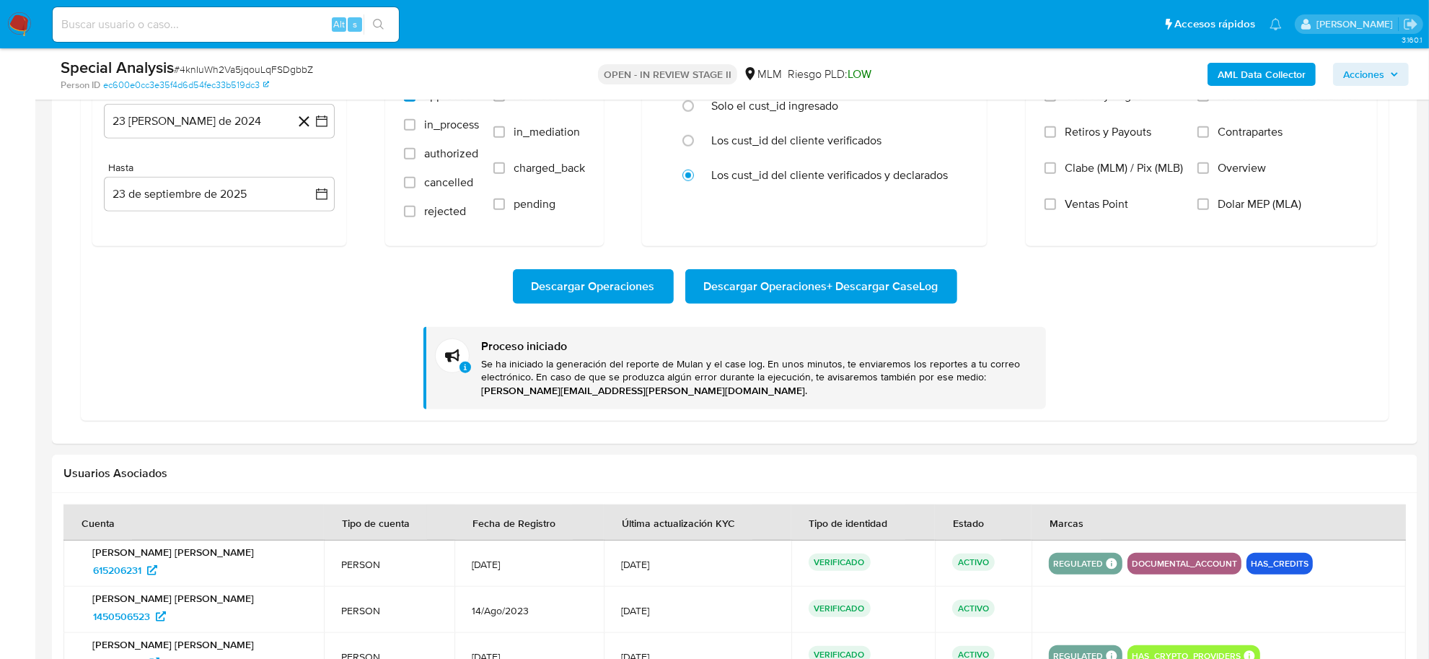
scroll to position [1443, 0]
